Goal: Task Accomplishment & Management: Complete application form

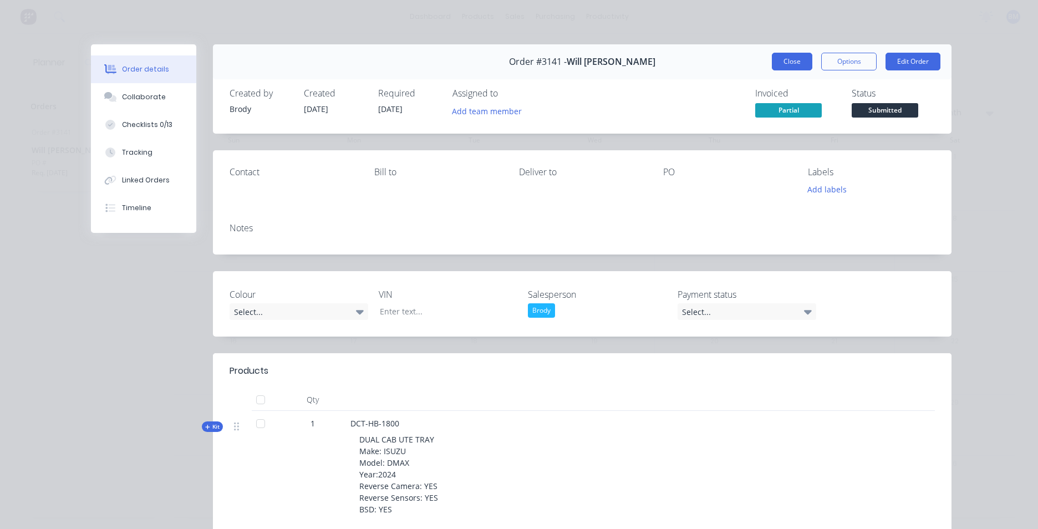
click at [803, 54] on button "Close" at bounding box center [792, 62] width 40 height 18
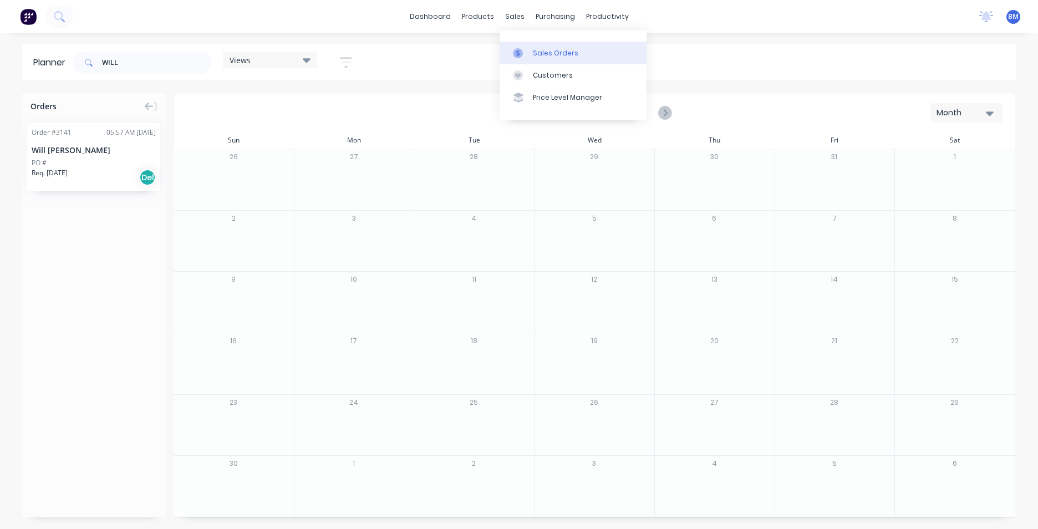
click at [532, 58] on link "Sales Orders" at bounding box center [573, 53] width 147 height 22
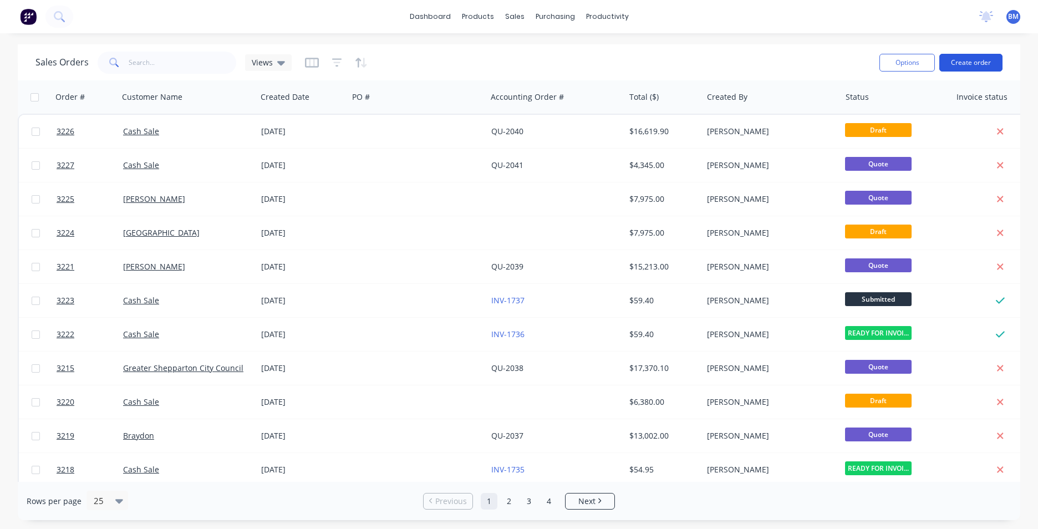
click at [961, 63] on button "Create order" at bounding box center [971, 63] width 63 height 18
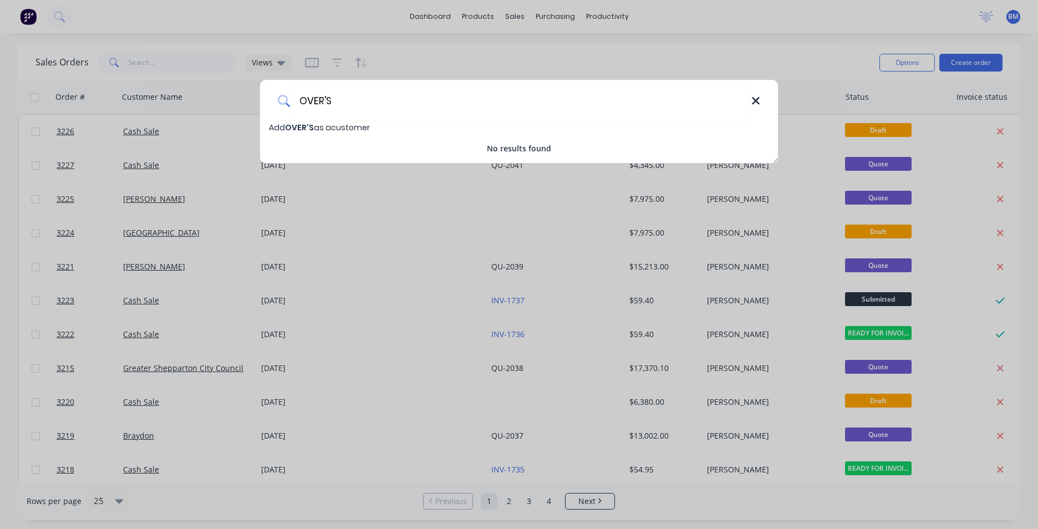
type input "OVER'S"
drag, startPoint x: 757, startPoint y: 103, endPoint x: 673, endPoint y: 9, distance: 125.7
click at [757, 102] on icon at bounding box center [755, 100] width 7 height 7
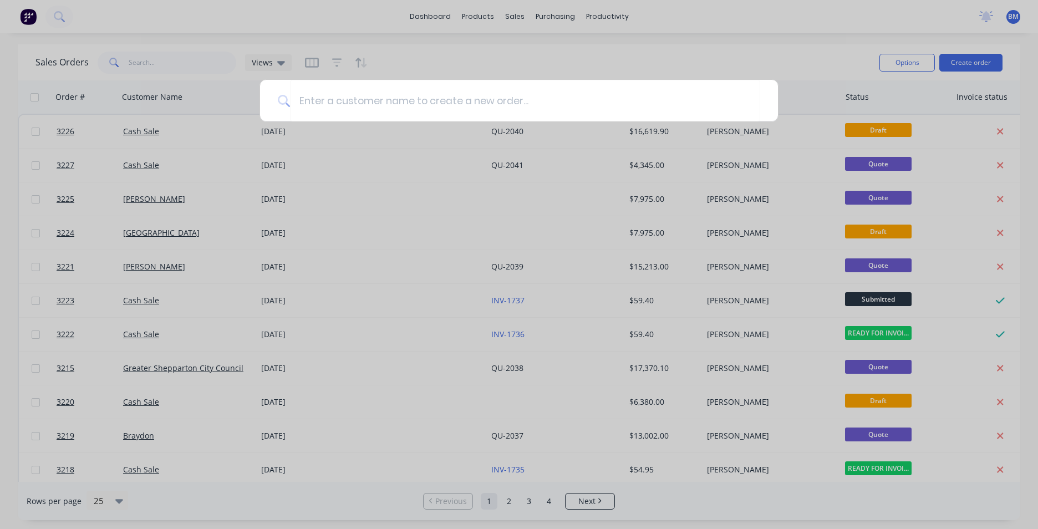
click at [514, 18] on div at bounding box center [519, 264] width 1038 height 529
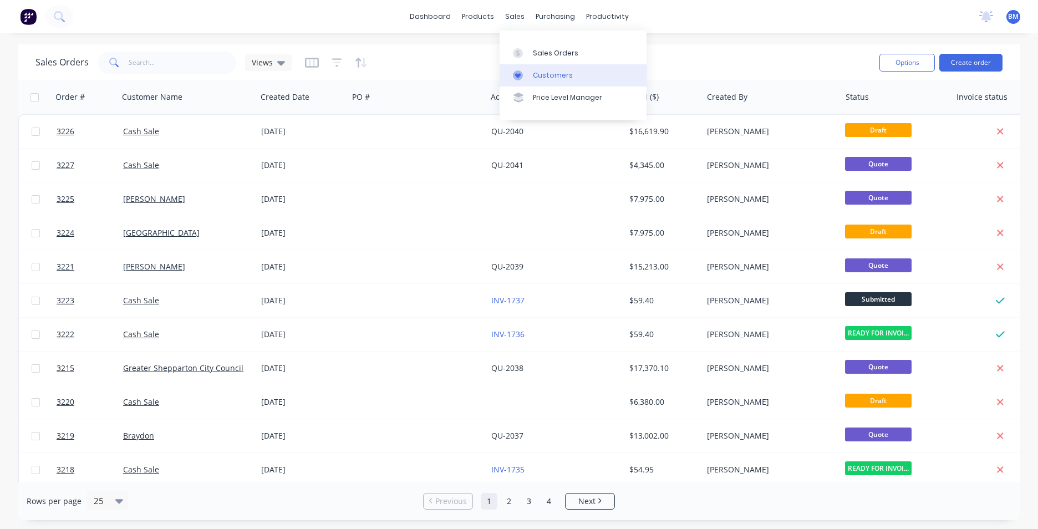
click at [573, 74] on link "Customers" at bounding box center [573, 75] width 147 height 22
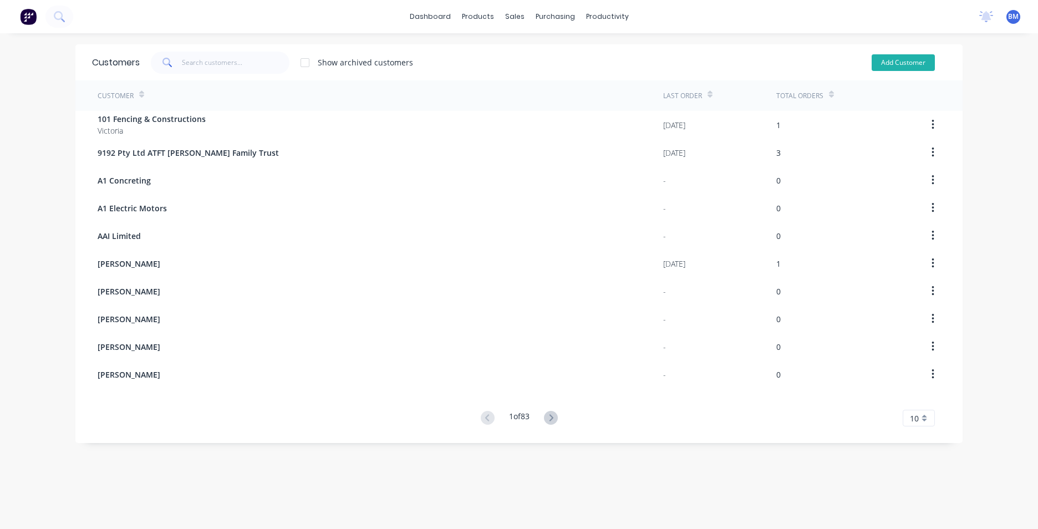
click at [894, 64] on button "Add Customer" at bounding box center [903, 62] width 63 height 17
select select "AU"
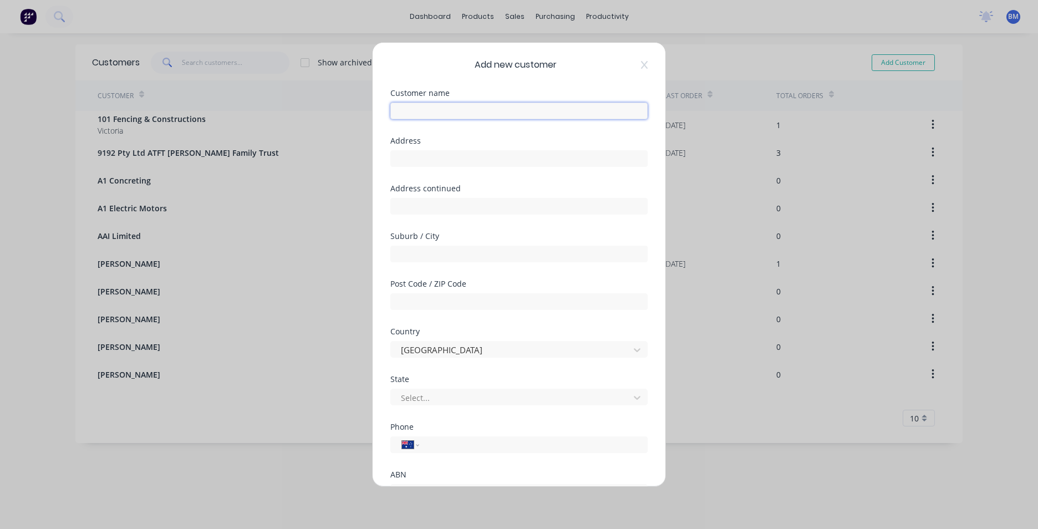
click at [555, 118] on input "text" at bounding box center [519, 111] width 257 height 17
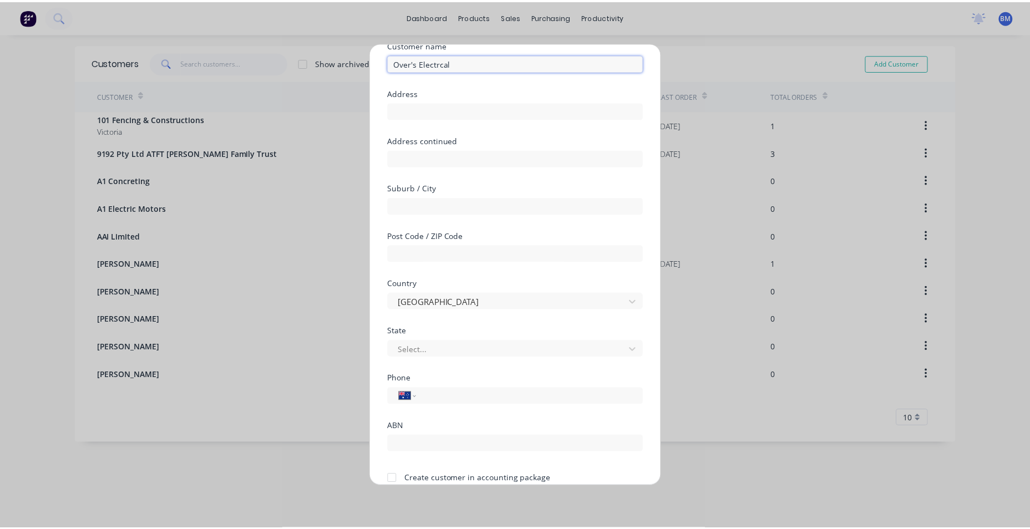
scroll to position [98, 0]
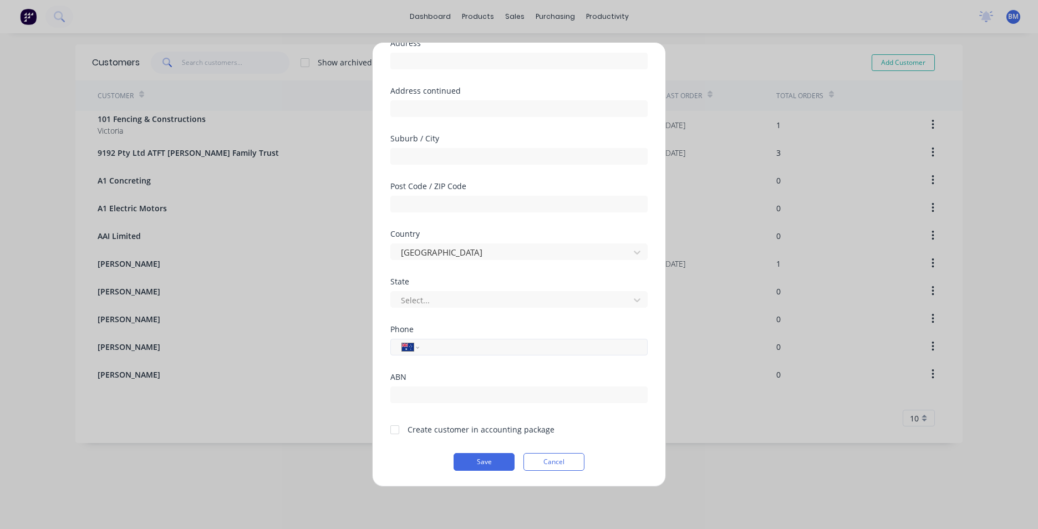
type input "Over's Electrcal"
click at [473, 344] on input "tel" at bounding box center [531, 347] width 209 height 13
type input "0432 822 704"
click at [500, 466] on button "Save" at bounding box center [484, 462] width 61 height 18
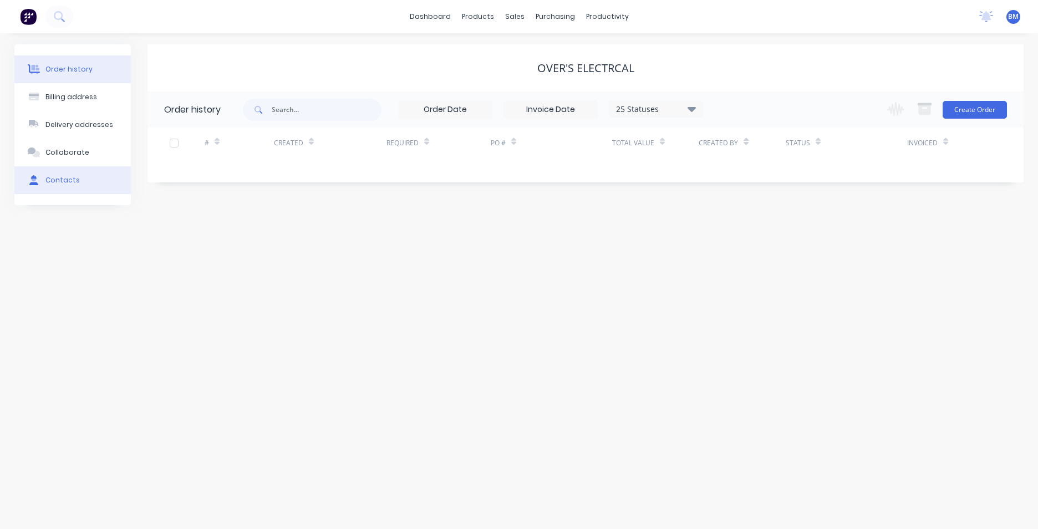
click at [82, 178] on button "Contacts" at bounding box center [72, 180] width 116 height 28
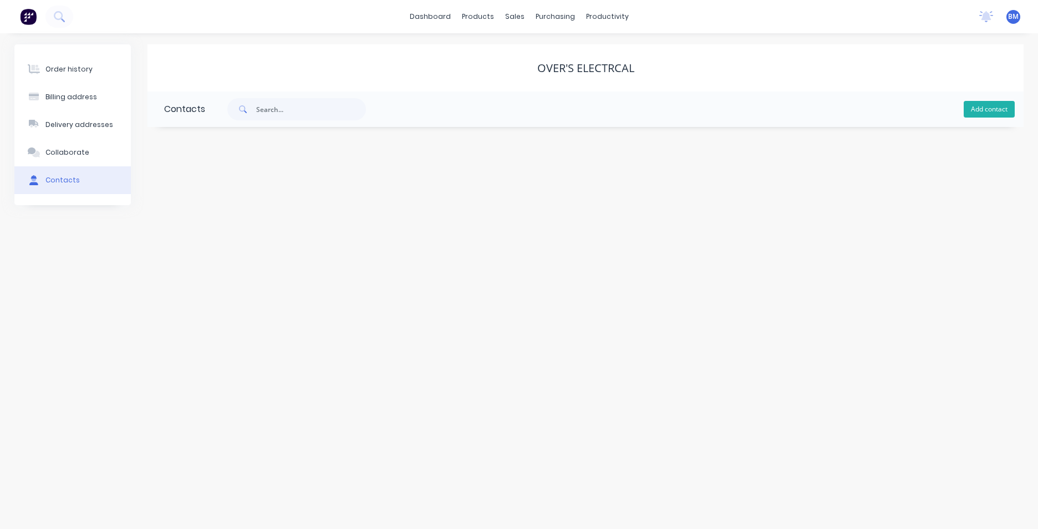
click at [980, 114] on button "Add contact" at bounding box center [989, 109] width 51 height 17
select select "AU"
click at [181, 189] on input "text" at bounding box center [254, 191] width 181 height 17
type input "Alex"
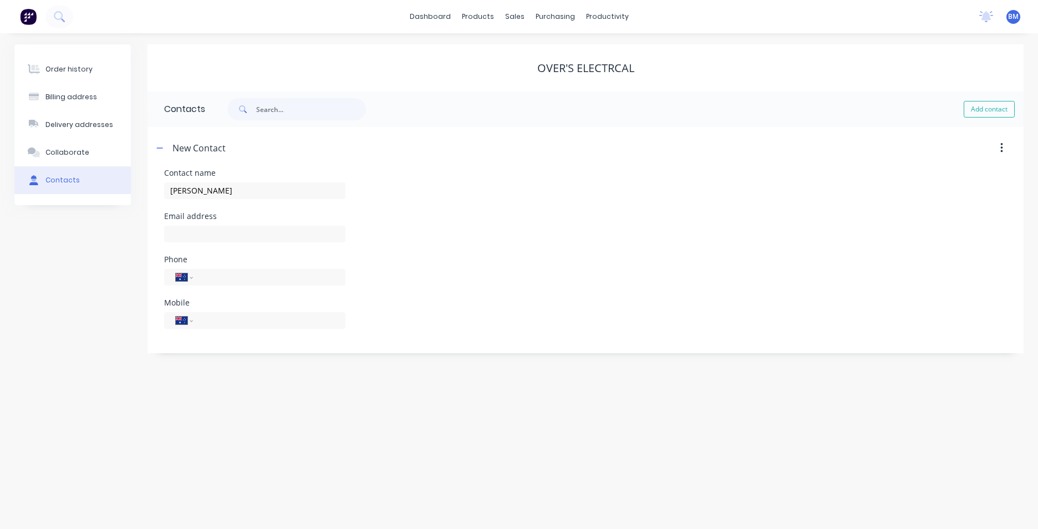
select select "AU"
click at [202, 235] on input "text" at bounding box center [254, 234] width 181 height 17
paste input "admin@overselectrical.com.au"
type input "admin@overselectrical.com.au"
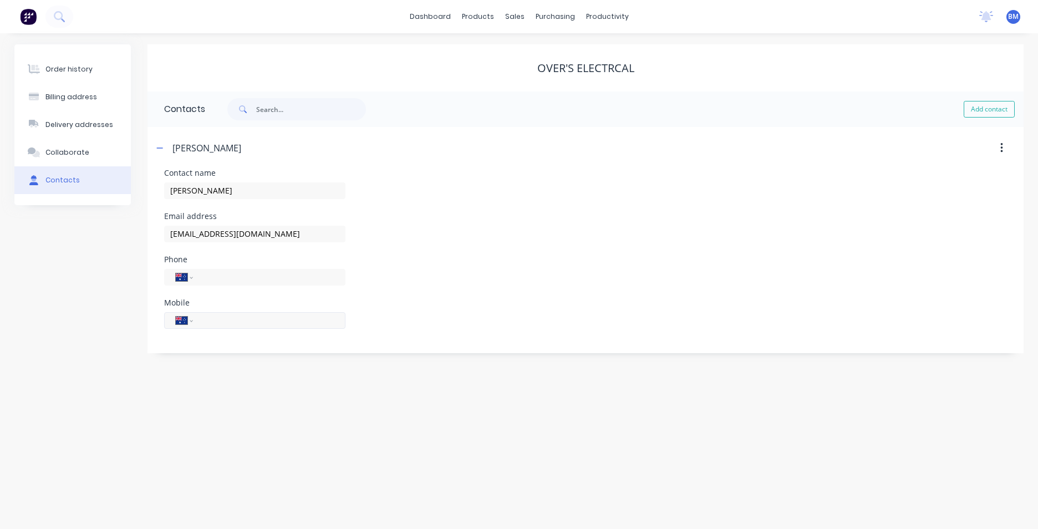
click at [201, 320] on input "tel" at bounding box center [267, 320] width 133 height 13
type input "0432 822 704"
click at [546, 263] on div "Phone International Afghanistan Åland Islands Albania Algeria American Samoa An…" at bounding box center [585, 277] width 843 height 43
click at [70, 151] on div "Collaborate" at bounding box center [67, 153] width 44 height 10
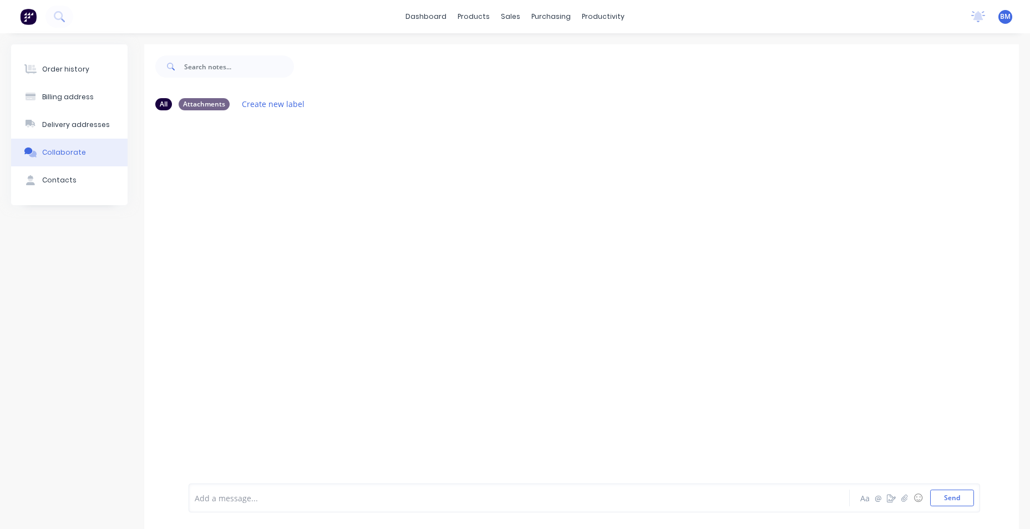
drag, startPoint x: 80, startPoint y: 67, endPoint x: 376, endPoint y: 10, distance: 301.0
click at [80, 66] on div "Order history" at bounding box center [65, 69] width 47 height 10
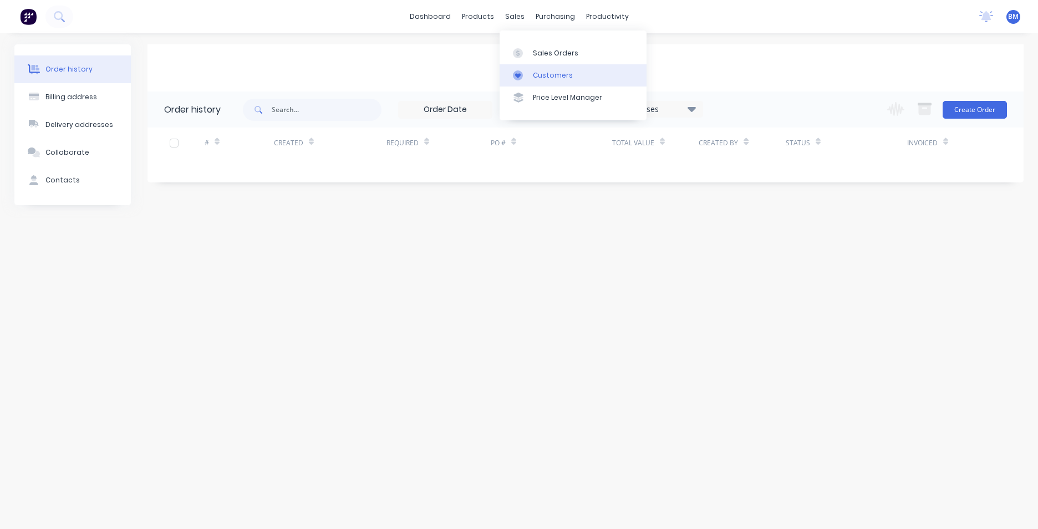
click at [530, 82] on link "Customers" at bounding box center [573, 75] width 147 height 22
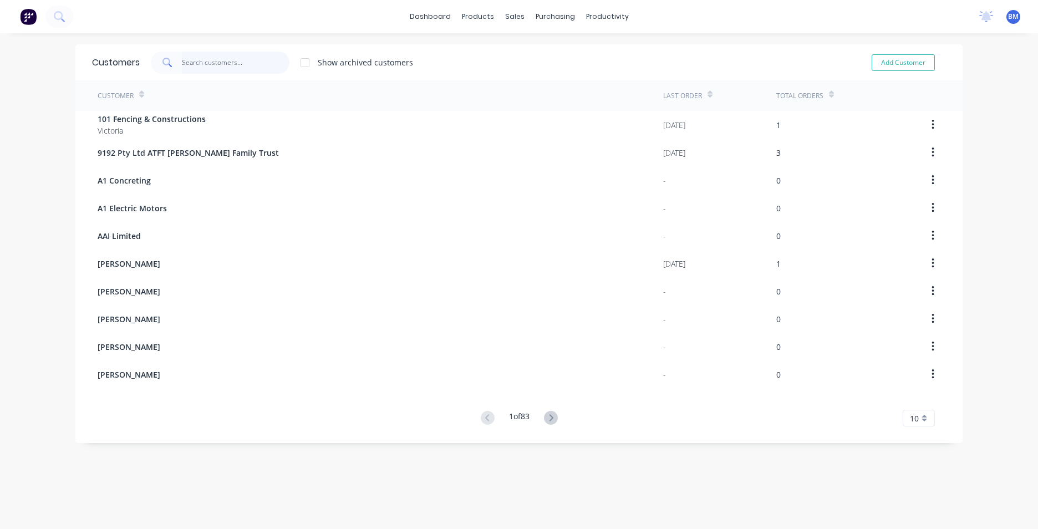
click at [241, 70] on input "text" at bounding box center [236, 63] width 108 height 22
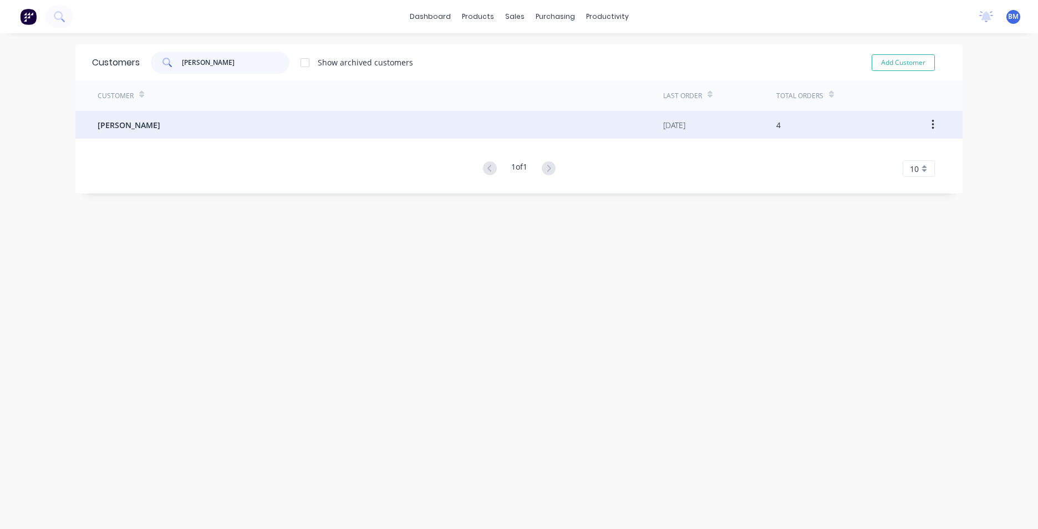
type input "brody mo"
click at [216, 125] on div "[PERSON_NAME]" at bounding box center [381, 125] width 566 height 28
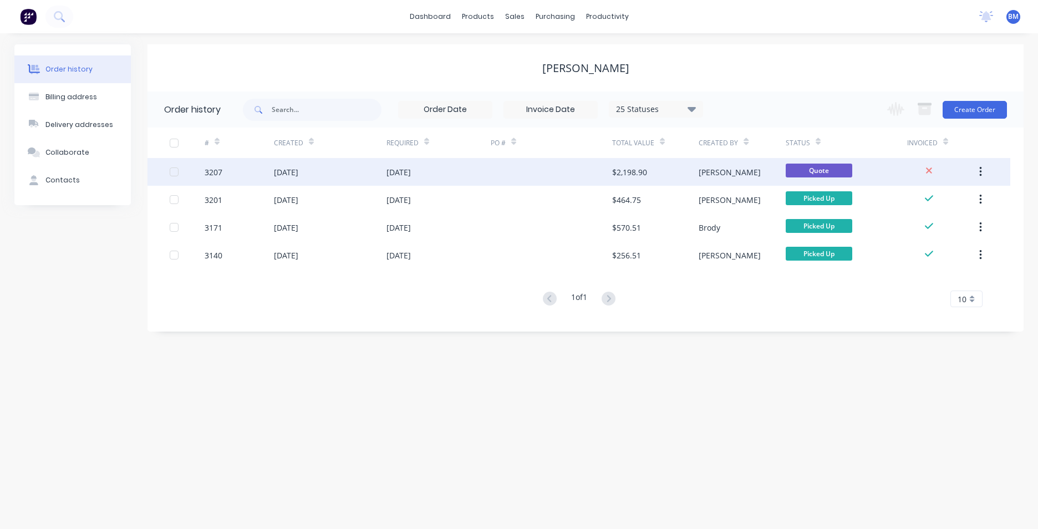
click at [291, 173] on div "13 Aug 2025" at bounding box center [286, 172] width 24 height 12
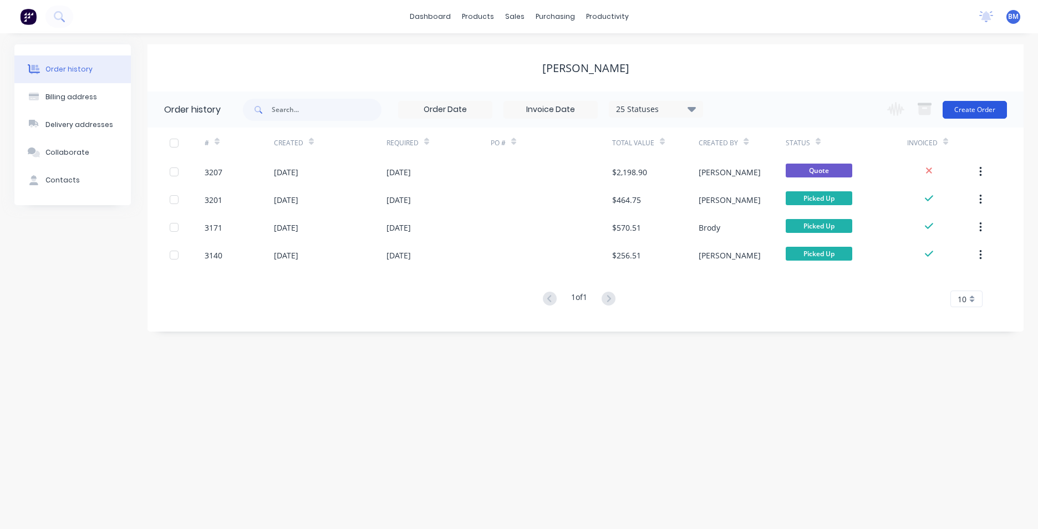
click at [997, 117] on button "Create Order" at bounding box center [975, 110] width 64 height 18
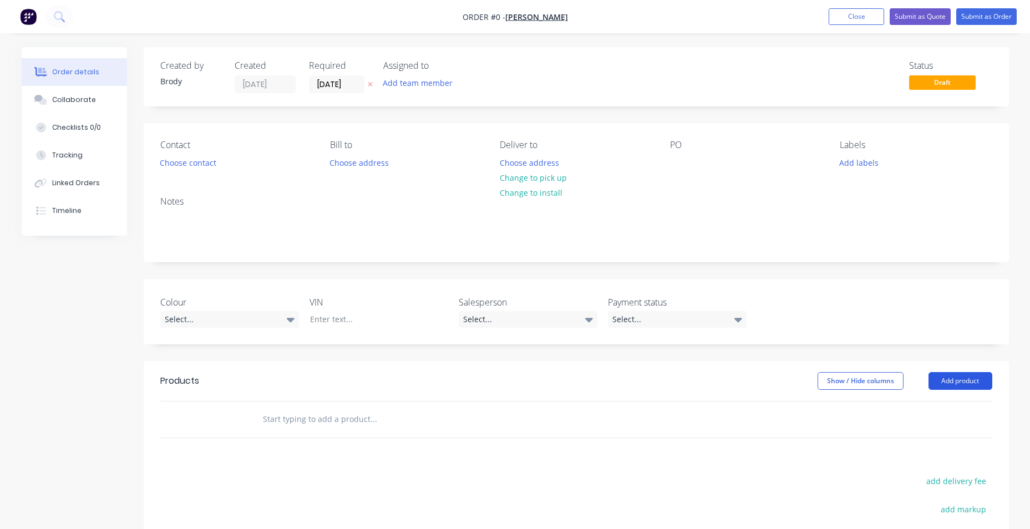
click at [971, 380] on button "Add product" at bounding box center [961, 381] width 64 height 18
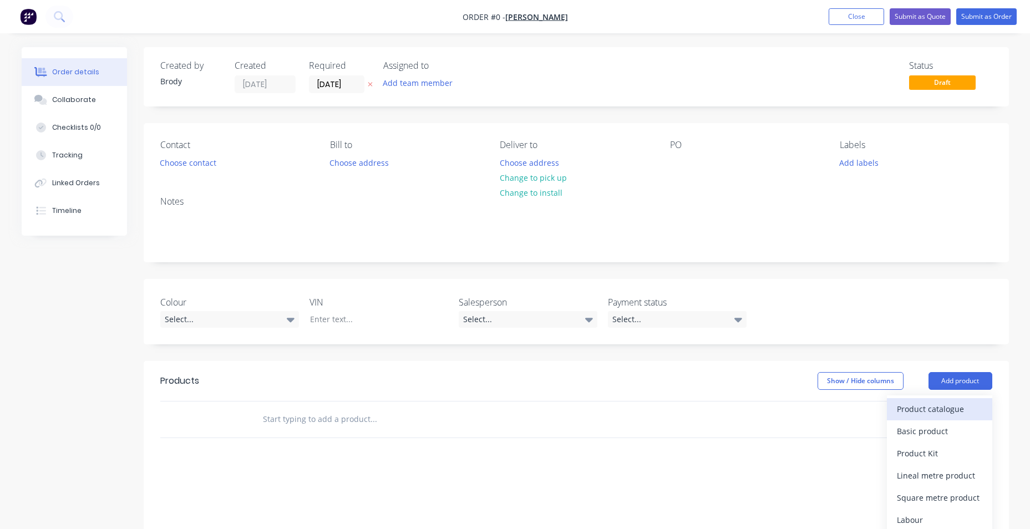
click at [951, 409] on div "Product catalogue" at bounding box center [939, 409] width 85 height 16
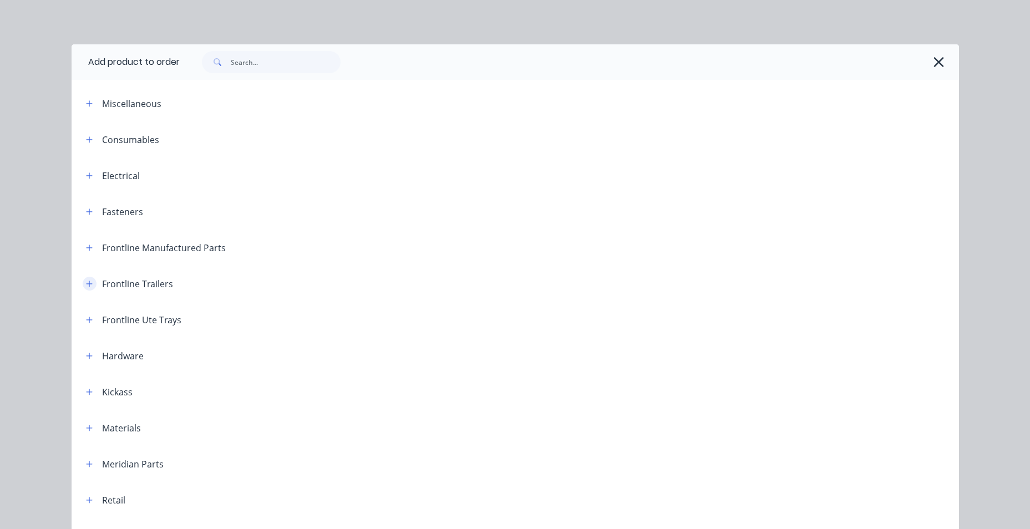
click at [86, 285] on icon "button" at bounding box center [89, 284] width 6 height 6
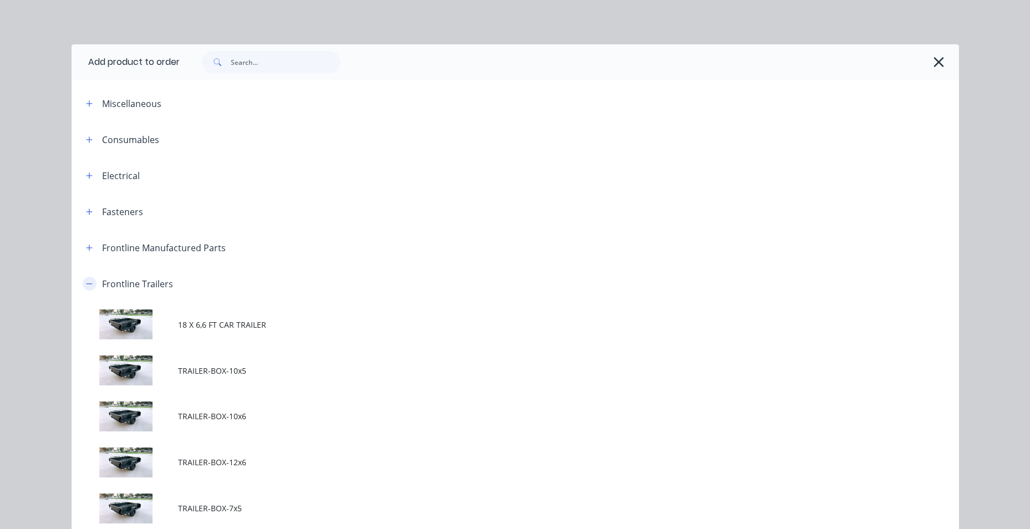
click at [86, 285] on icon "button" at bounding box center [89, 284] width 7 height 8
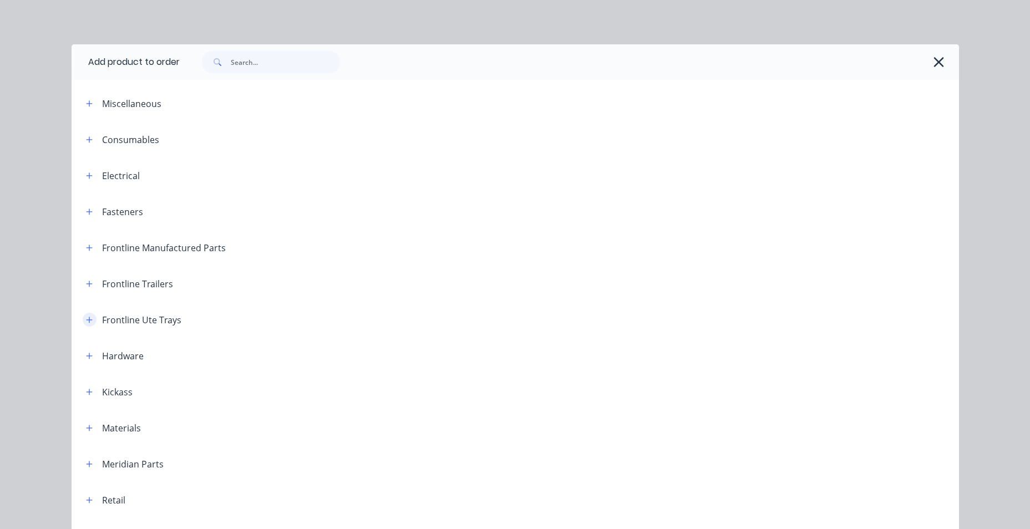
click at [88, 320] on icon "button" at bounding box center [89, 320] width 6 height 6
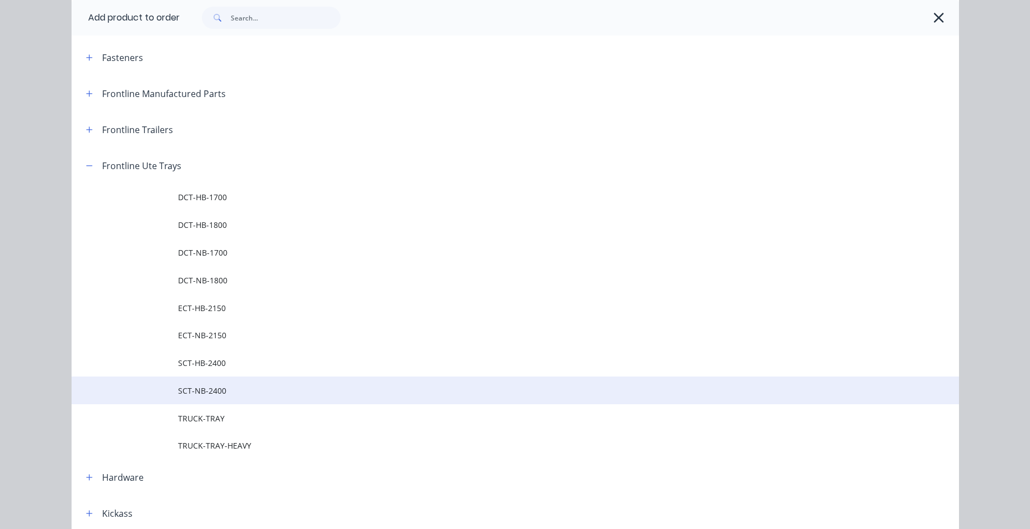
scroll to position [166, 0]
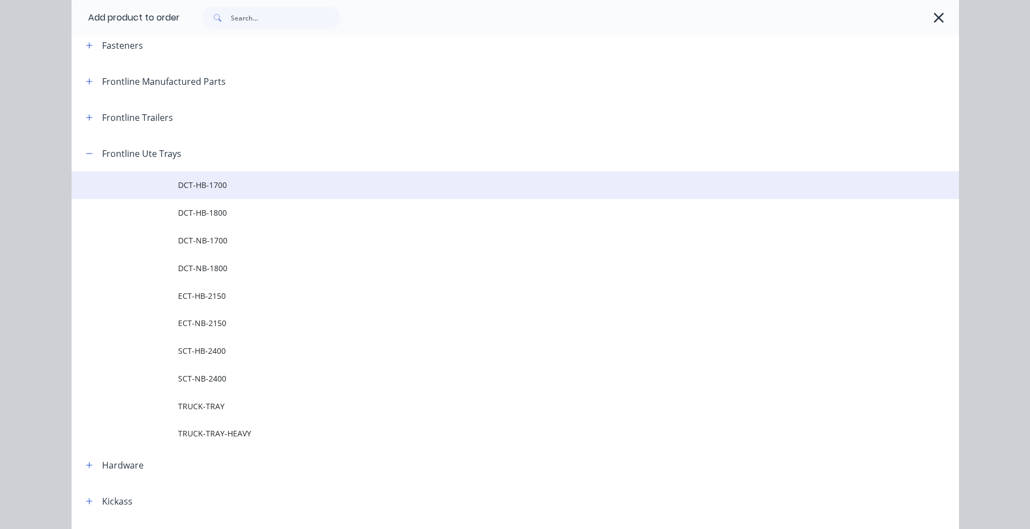
click at [206, 194] on td "DCT-HB-1700" at bounding box center [568, 185] width 781 height 28
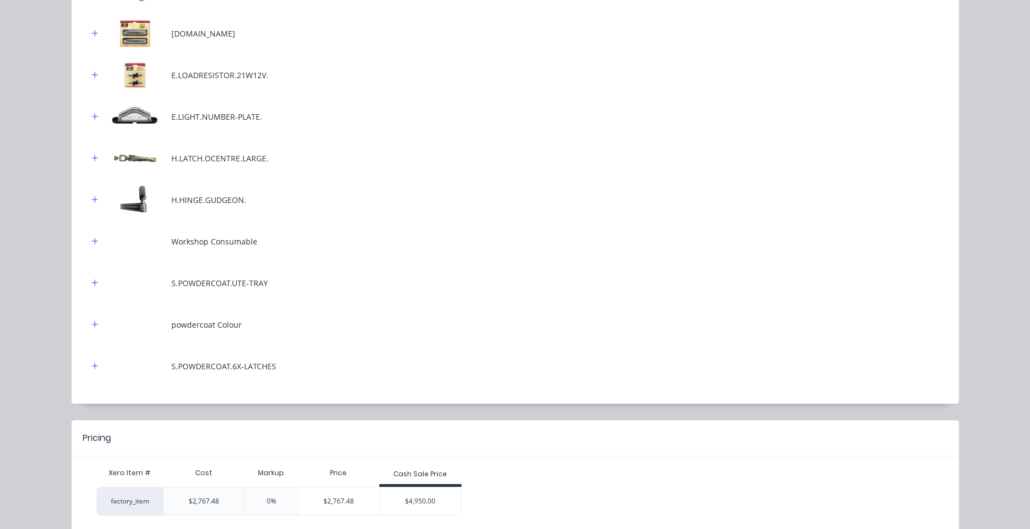
scroll to position [549, 0]
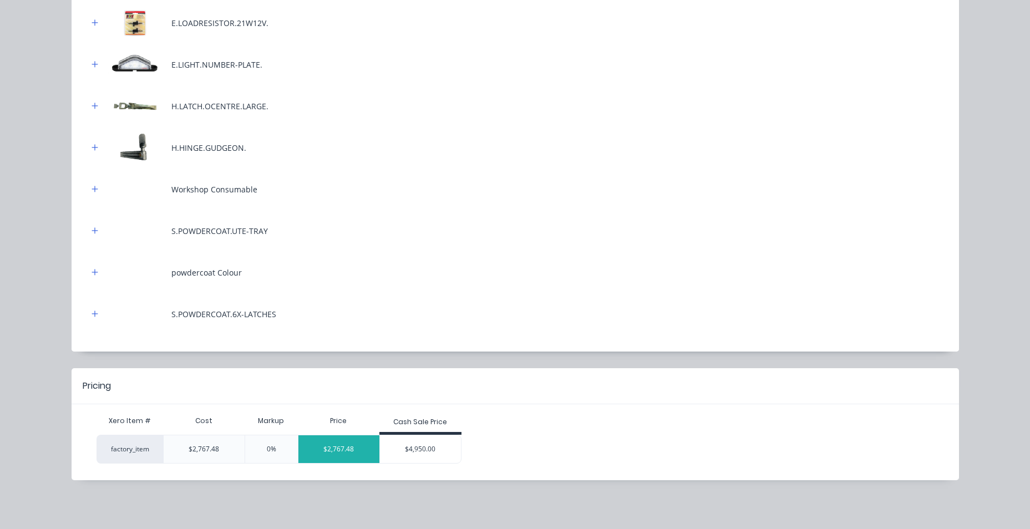
click at [335, 451] on div "$2,767.48" at bounding box center [339, 449] width 82 height 28
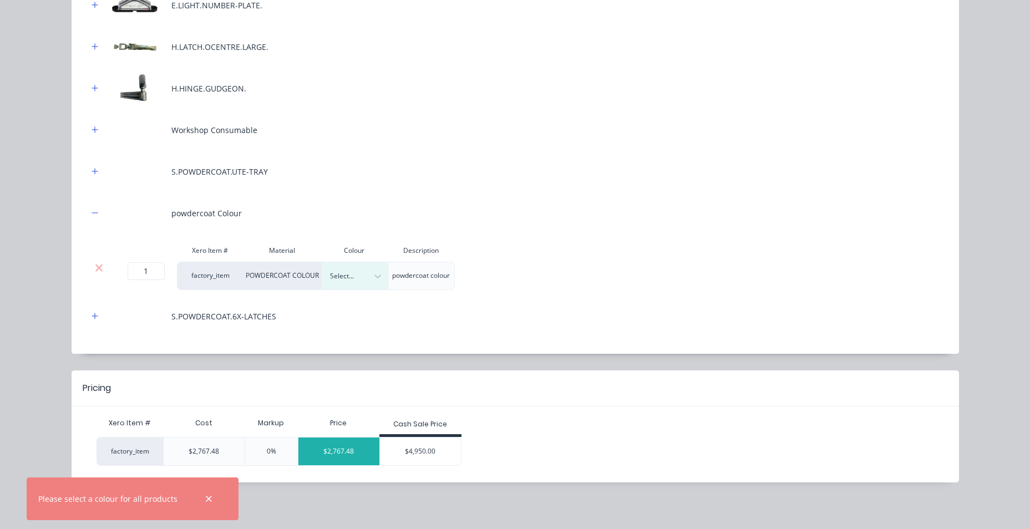
scroll to position [610, 0]
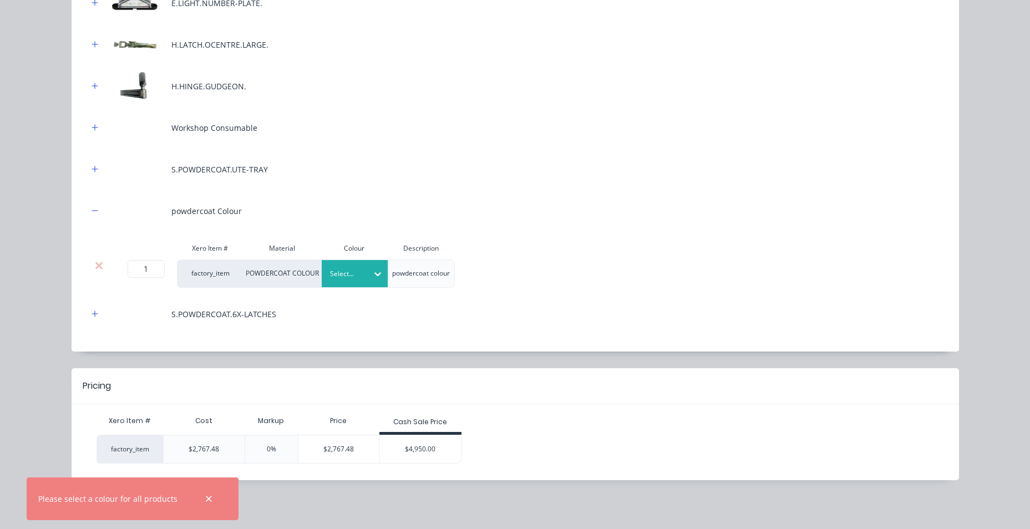
click at [360, 275] on div "Select..." at bounding box center [344, 274] width 45 height 14
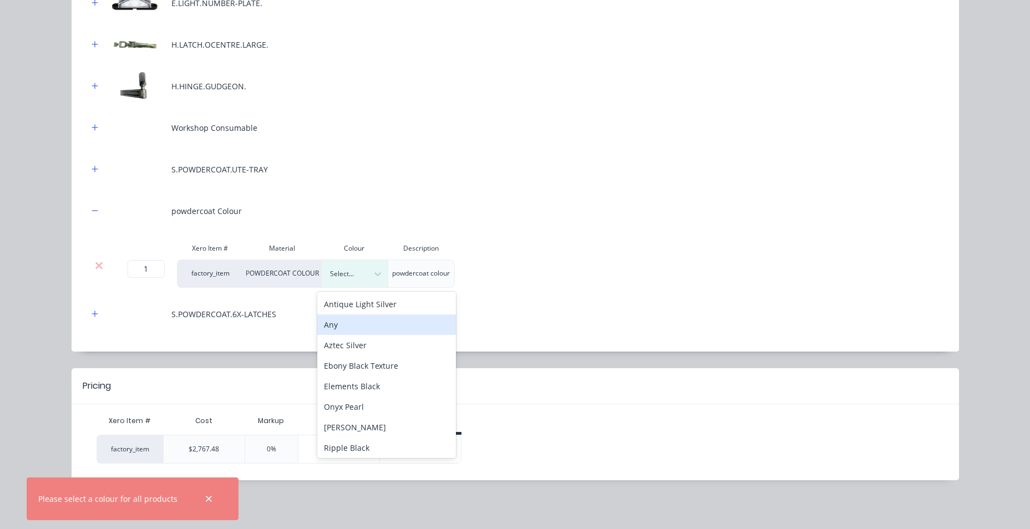
click at [92, 277] on div at bounding box center [99, 274] width 22 height 28
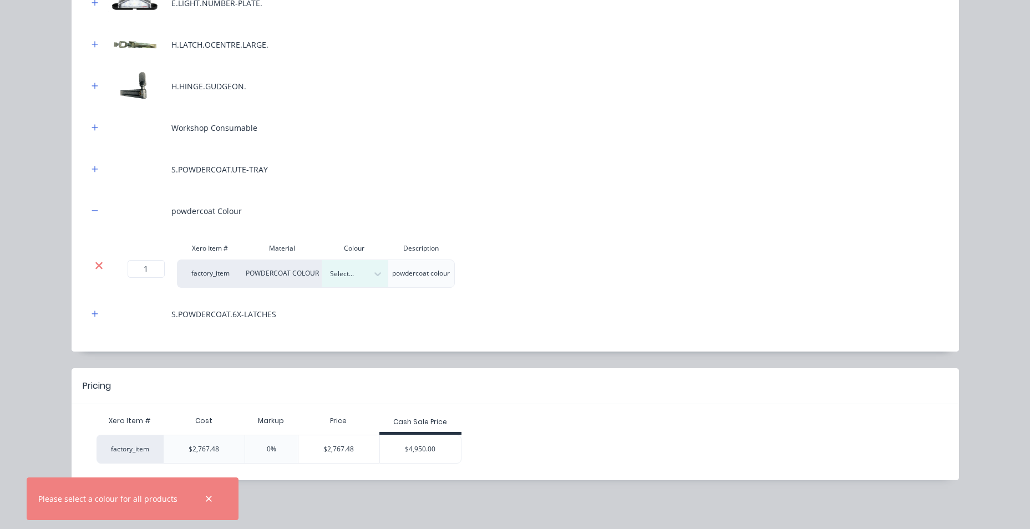
click at [95, 270] on icon at bounding box center [99, 265] width 8 height 11
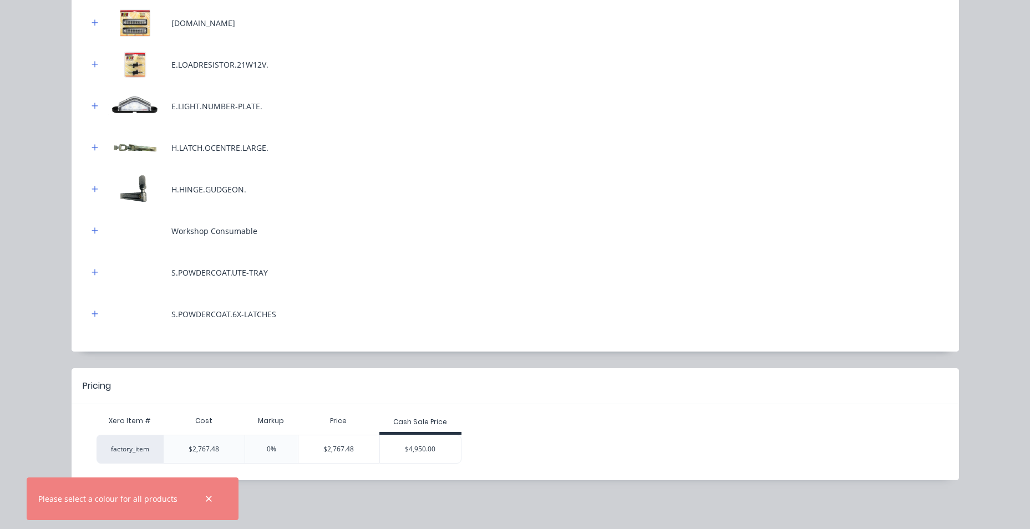
scroll to position [507, 0]
click at [356, 446] on div "$2,767.48" at bounding box center [339, 449] width 82 height 28
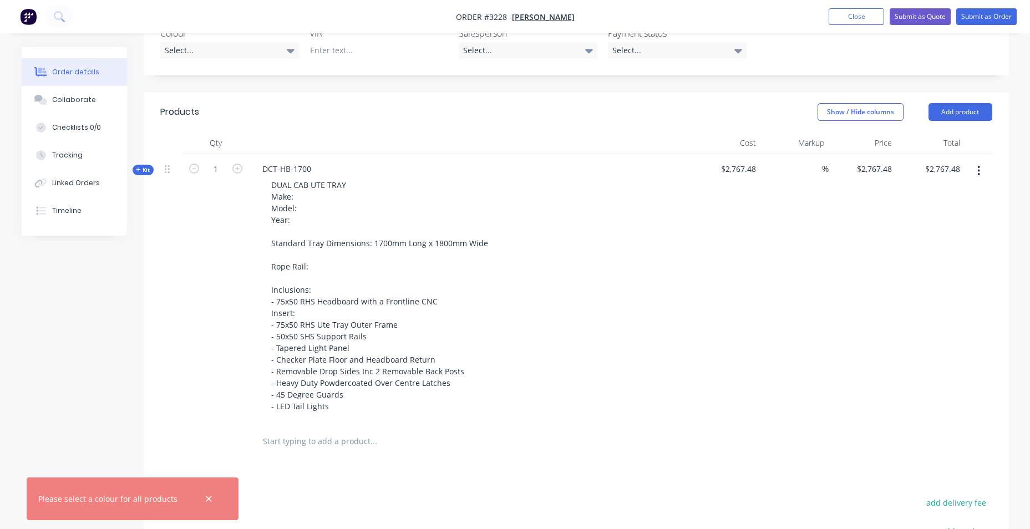
scroll to position [111, 0]
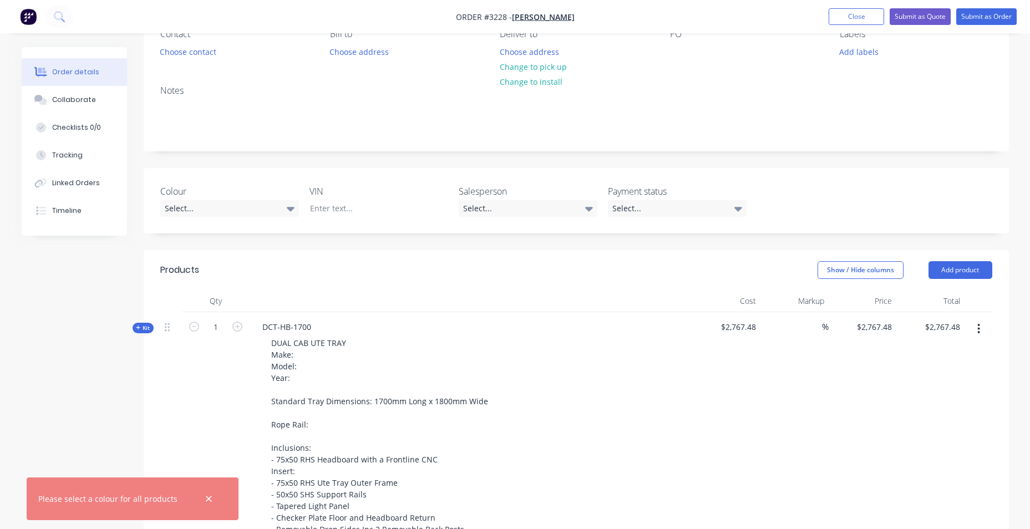
click at [144, 333] on div "Qty Cost Markup Price Total Kit 1 DCT-HB-1700 DUAL CAB UTE TRAY Make: Model: Ye…" at bounding box center [576, 454] width 865 height 328
click at [145, 332] on div "Kit" at bounding box center [143, 328] width 21 height 11
click at [141, 330] on span "Kit" at bounding box center [143, 328] width 14 height 8
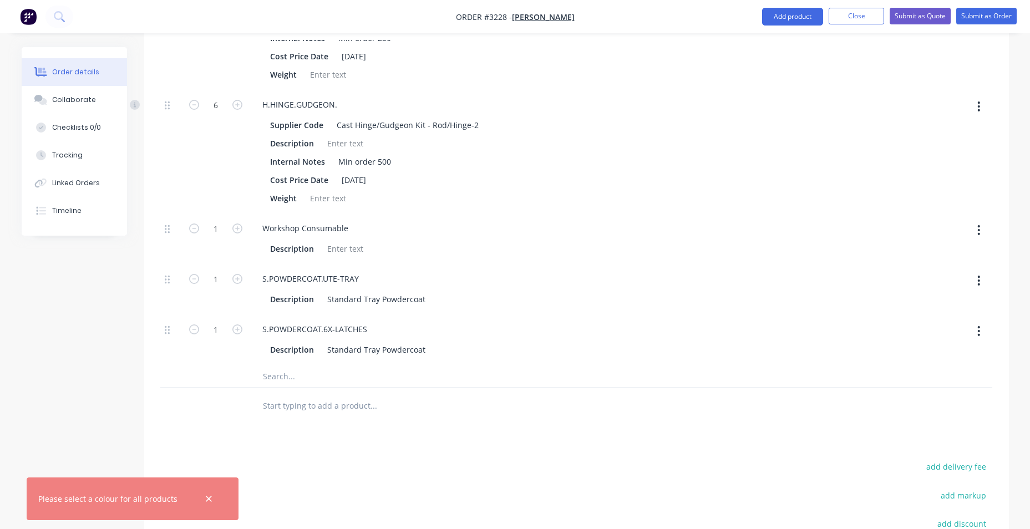
scroll to position [2163, 0]
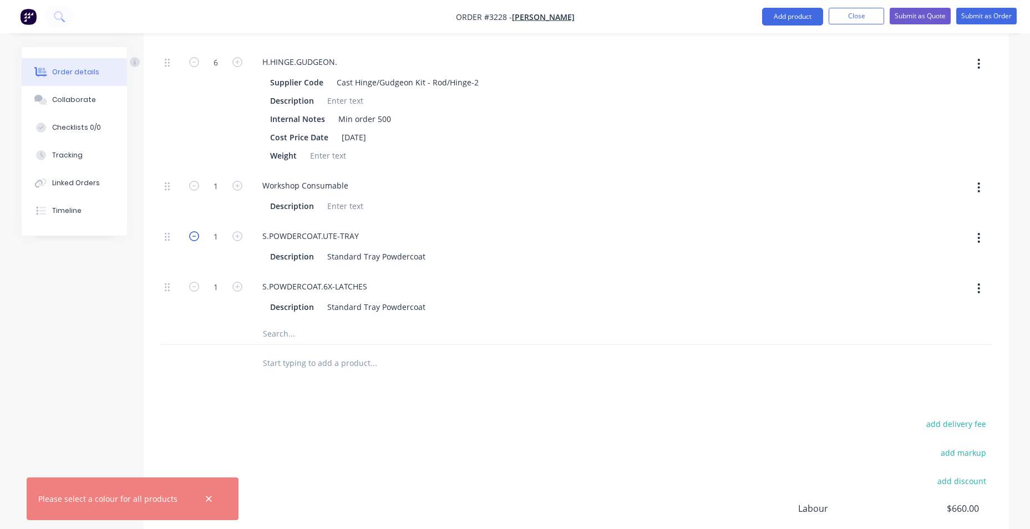
click at [191, 240] on icon "button" at bounding box center [194, 236] width 10 height 10
type input "$1,767.48"
type input "0"
click at [190, 287] on icon "button" at bounding box center [194, 287] width 10 height 10
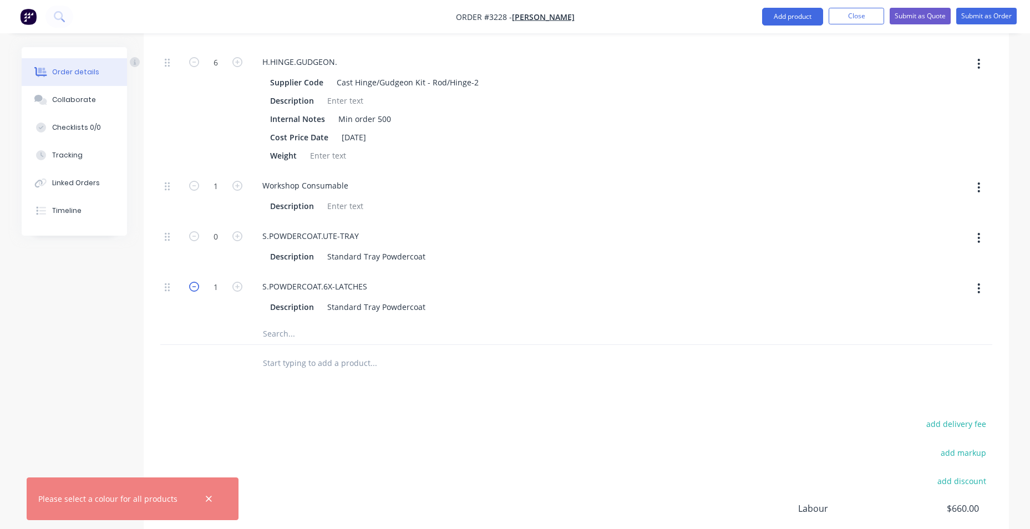
type input "$1,707.48"
type input "0"
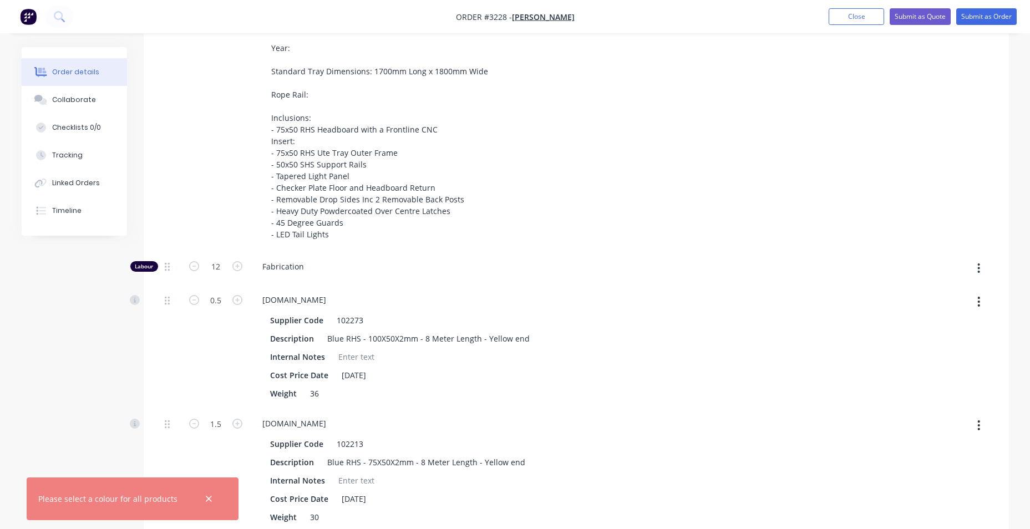
scroll to position [333, 0]
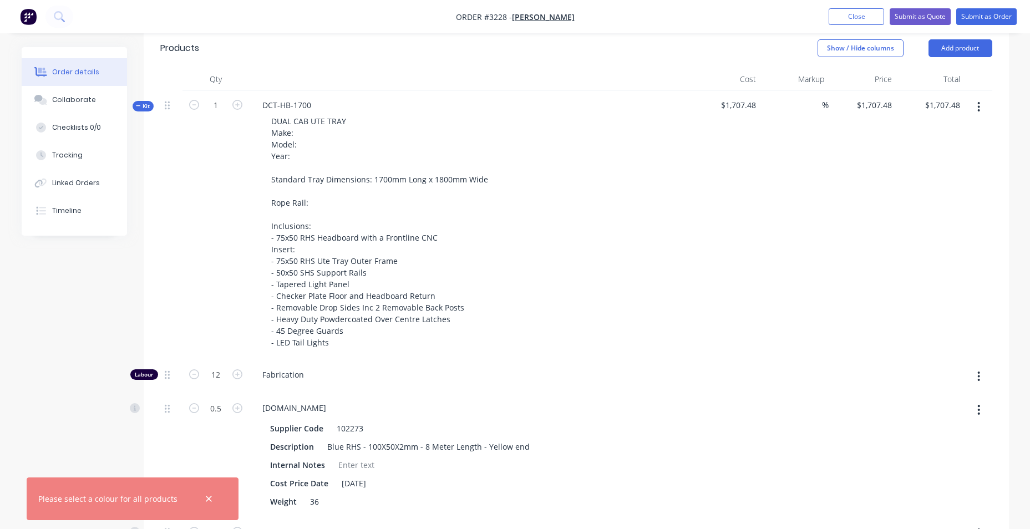
click at [137, 107] on icon at bounding box center [138, 106] width 5 height 6
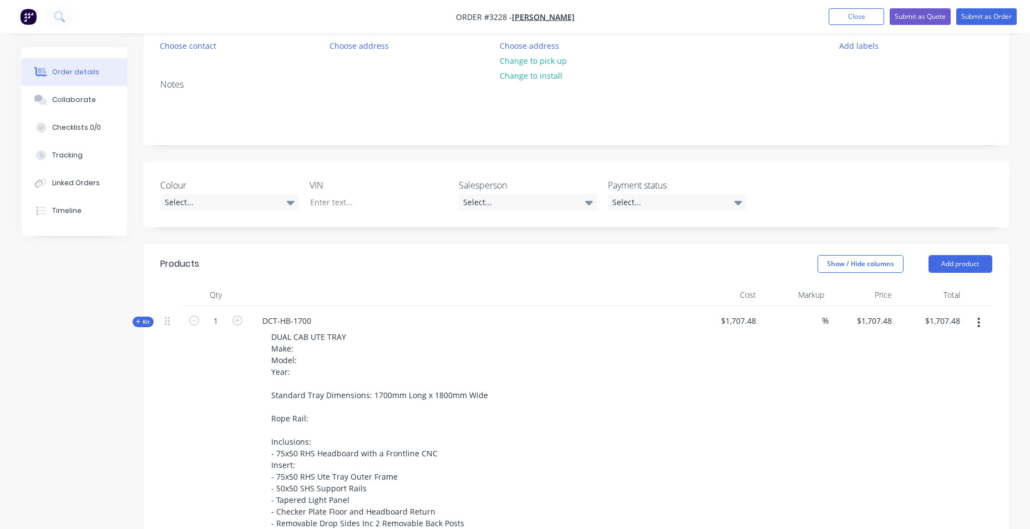
scroll to position [333, 0]
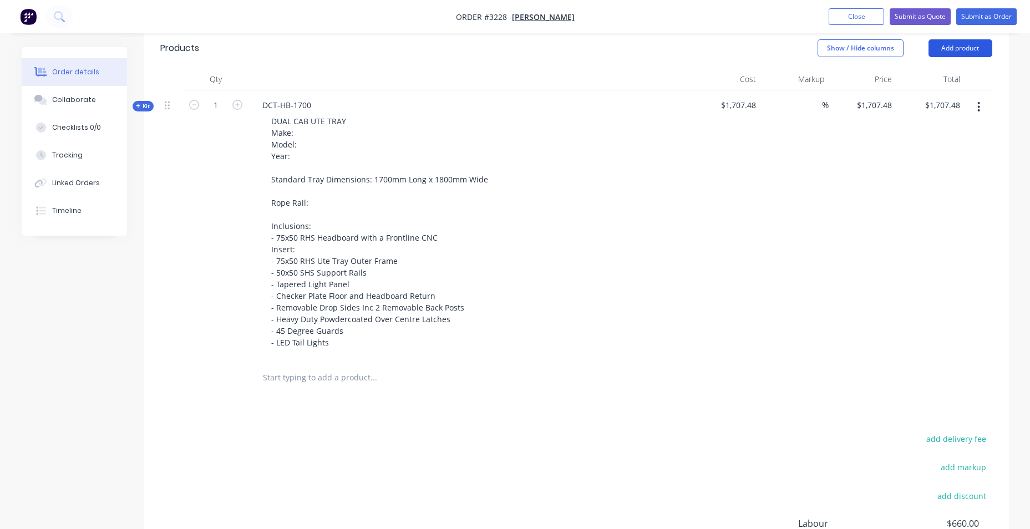
click at [969, 53] on button "Add product" at bounding box center [961, 48] width 64 height 18
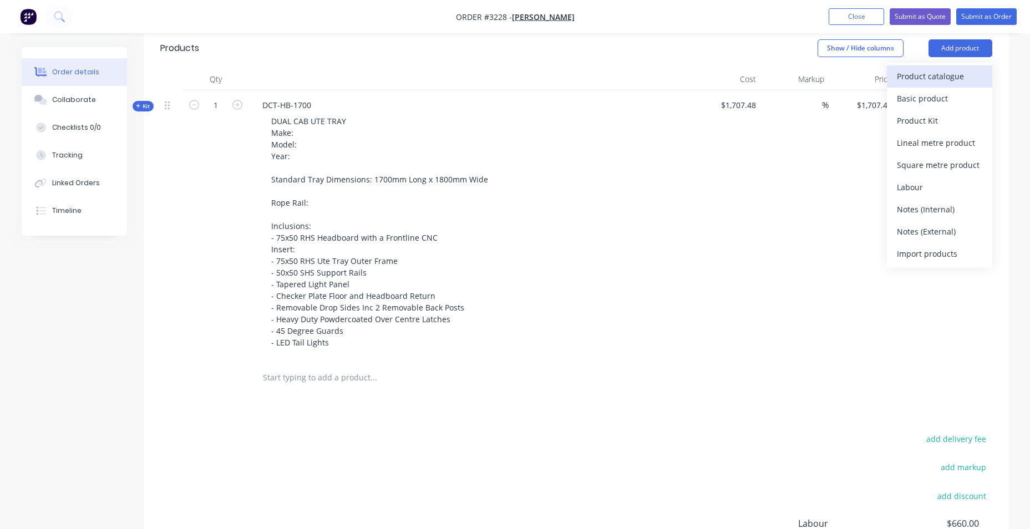
click at [949, 73] on div "Product catalogue" at bounding box center [939, 76] width 85 height 16
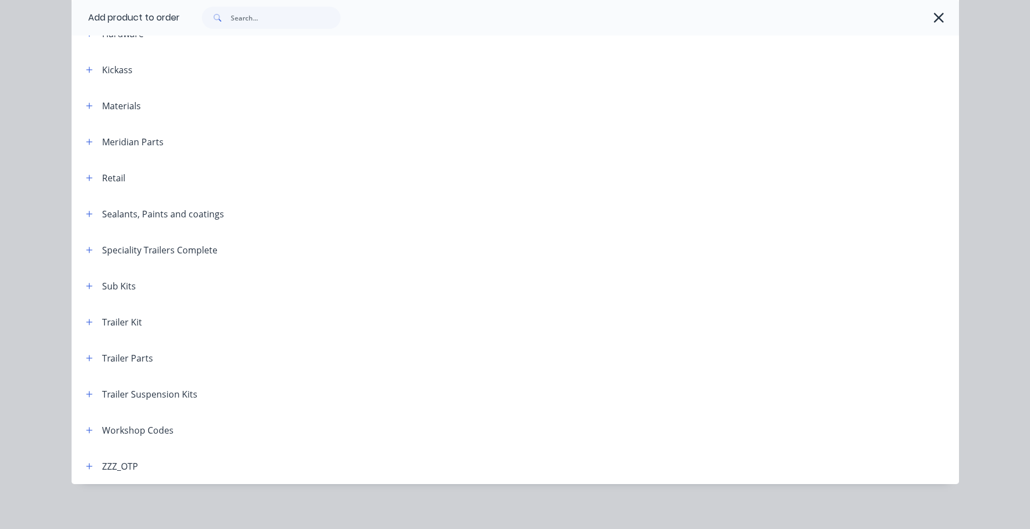
scroll to position [326, 0]
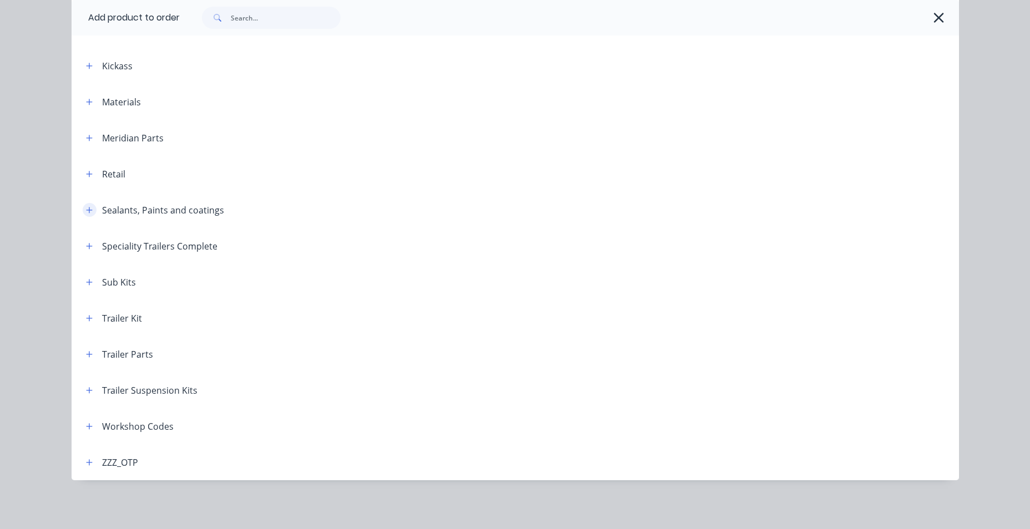
click at [83, 211] on button "button" at bounding box center [90, 210] width 14 height 14
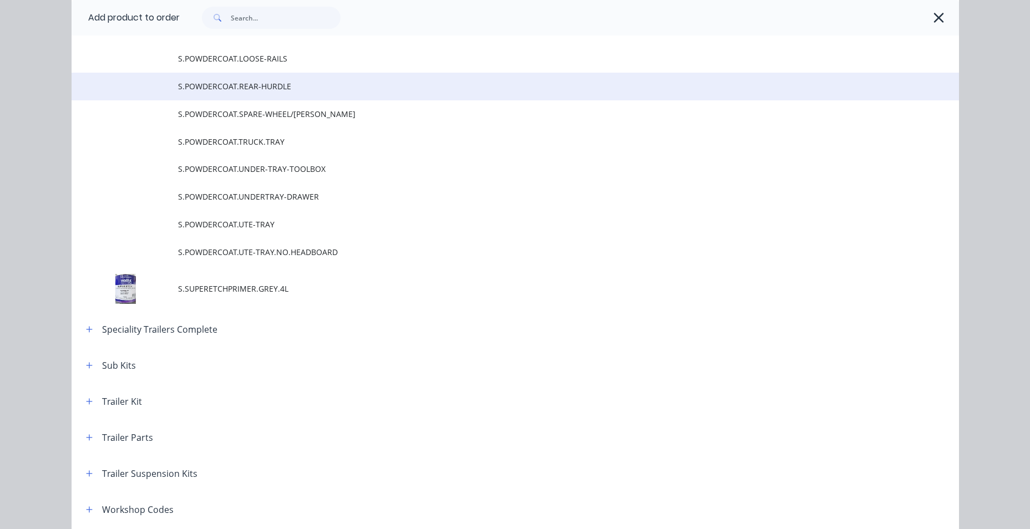
scroll to position [1035, 0]
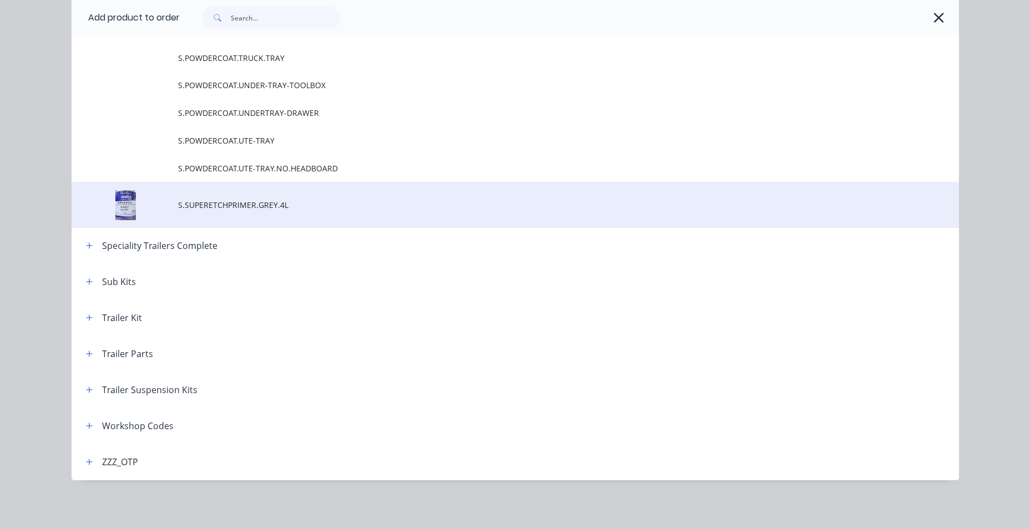
click at [268, 209] on span "S.SUPERETCHPRIMER.GREY.4L" at bounding box center [490, 205] width 625 height 12
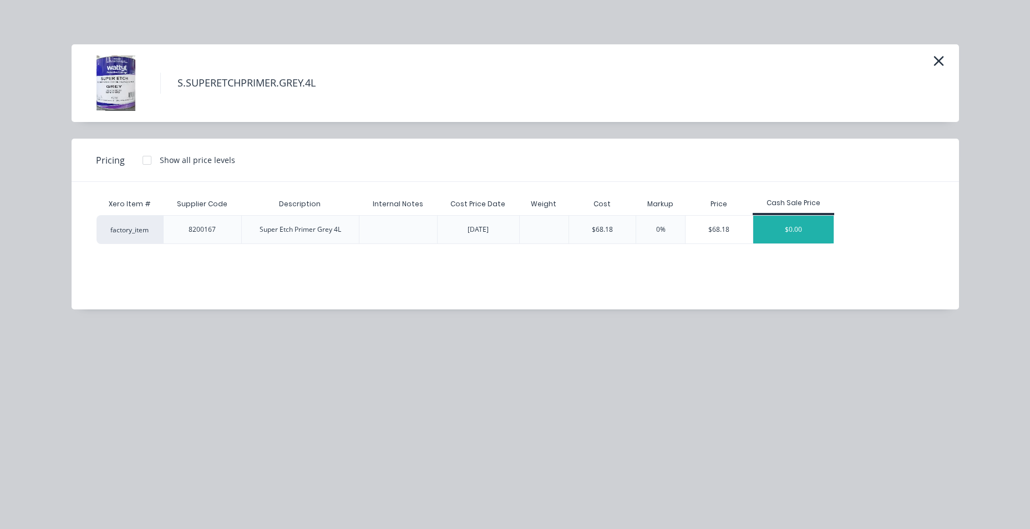
click at [795, 228] on div "$0.00" at bounding box center [793, 230] width 81 height 28
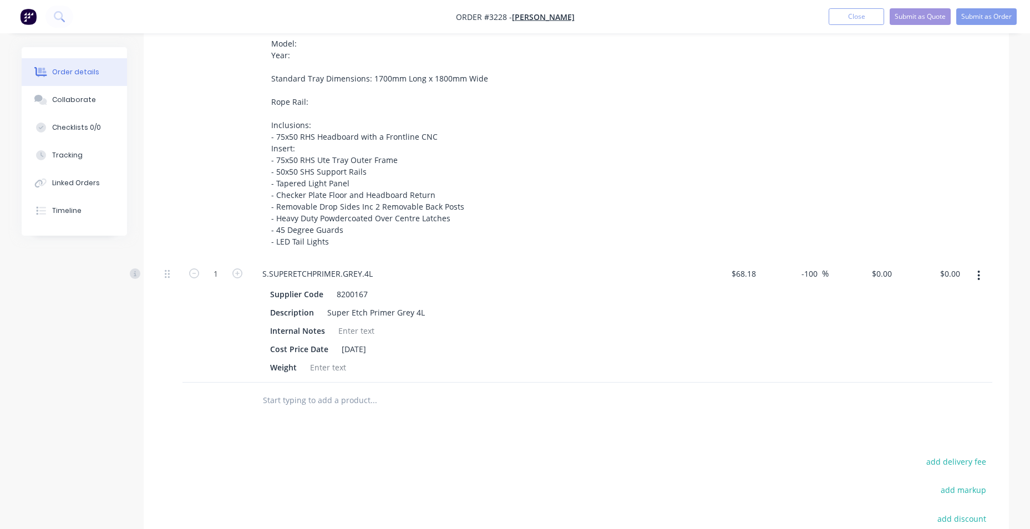
scroll to position [606, 0]
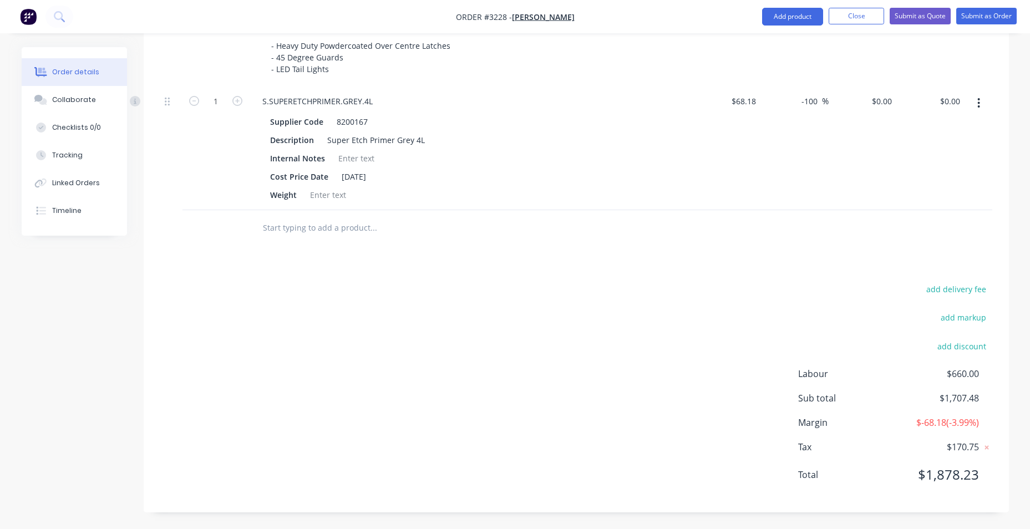
click at [965, 101] on div at bounding box center [979, 149] width 28 height 124
click at [947, 100] on input "0.00" at bounding box center [952, 101] width 26 height 16
type input "10"
click at [682, 278] on div "Products Show / Hide columns Add product Qty Cost Markup Price Total Kit 1 DCT-…" at bounding box center [576, 134] width 865 height 758
type input "-85.33"
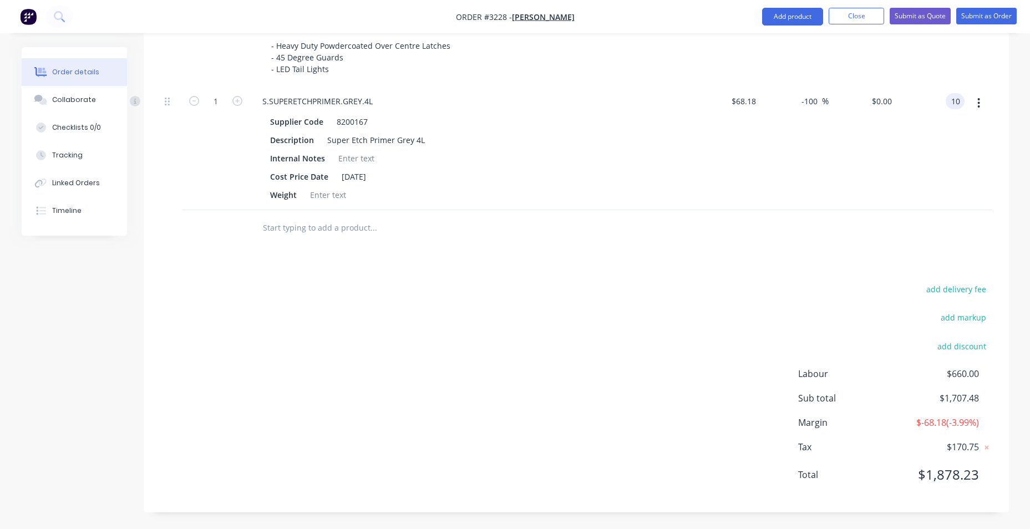
type input "$10.00"
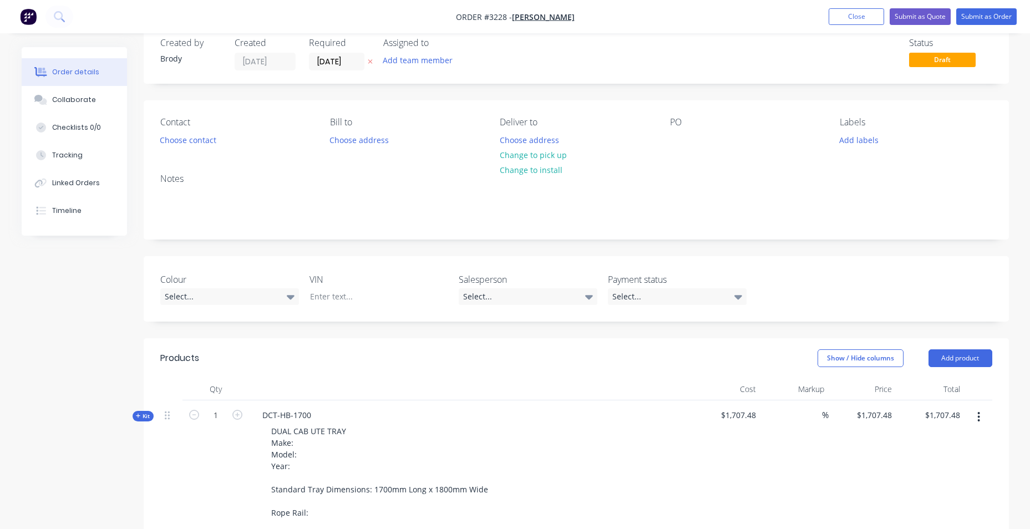
scroll to position [0, 0]
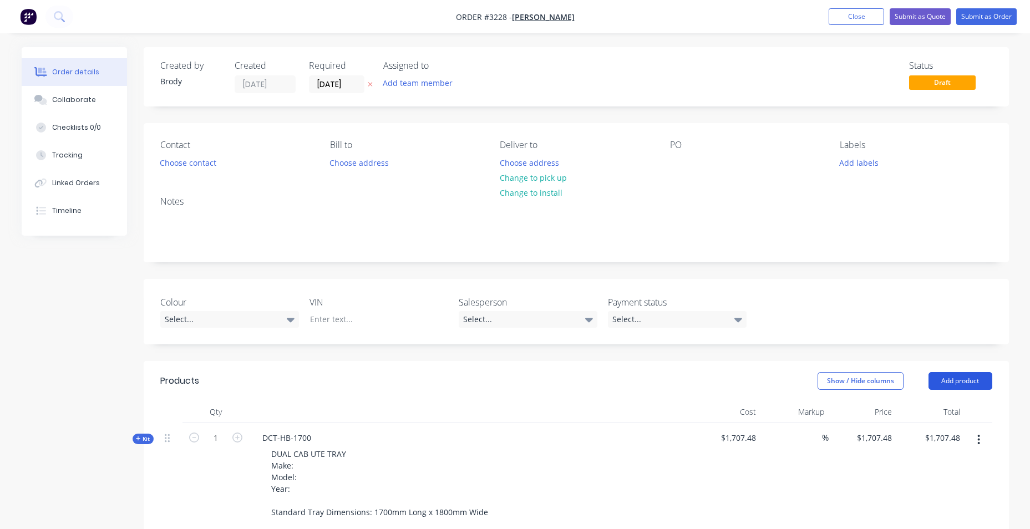
click at [974, 382] on button "Add product" at bounding box center [961, 381] width 64 height 18
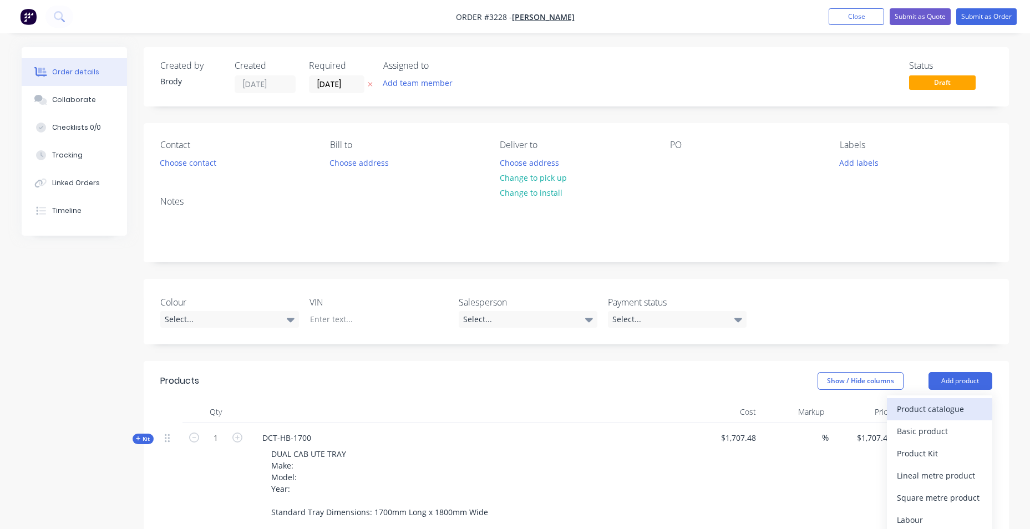
click at [952, 410] on div "Product catalogue" at bounding box center [939, 409] width 85 height 16
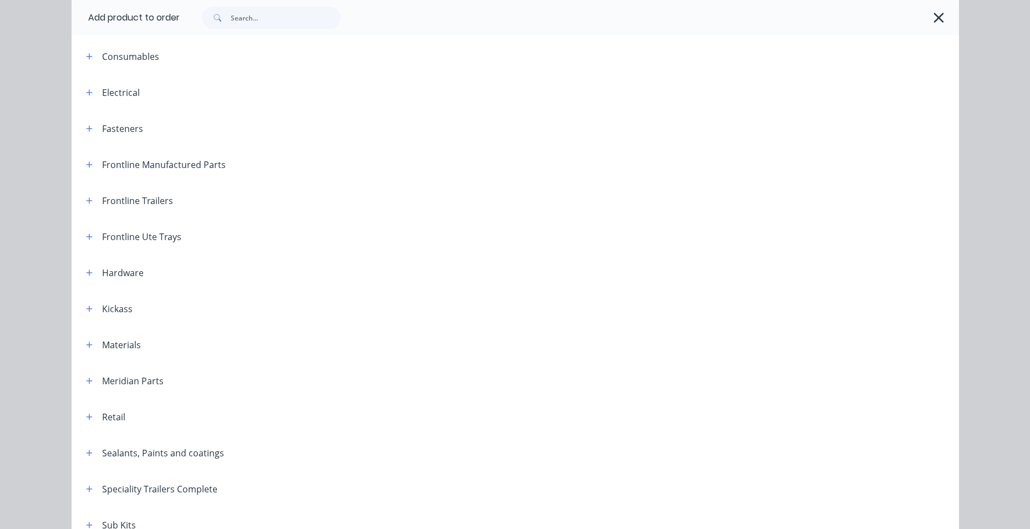
scroll to position [222, 0]
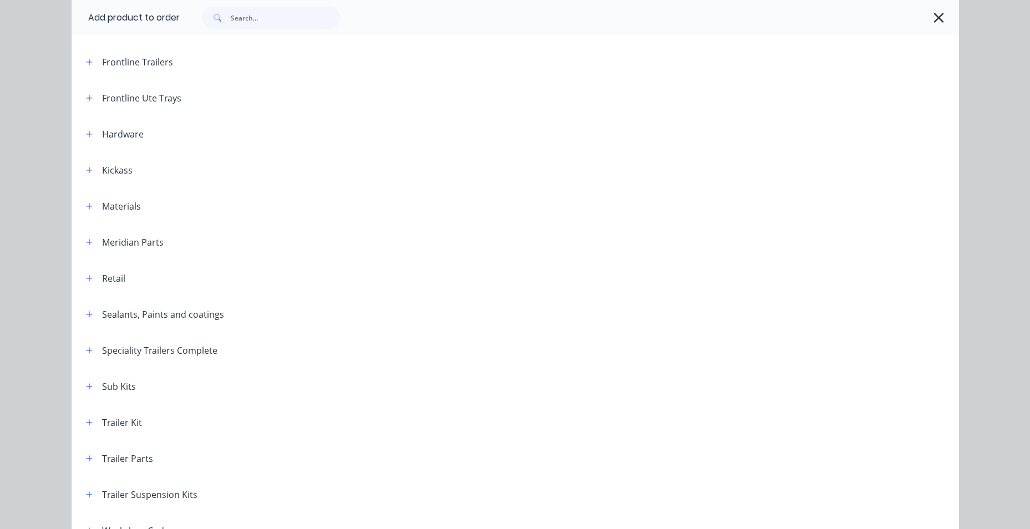
click at [92, 313] on div "Sealants, Paints and coatings" at bounding box center [150, 314] width 147 height 14
click at [87, 316] on icon "button" at bounding box center [89, 315] width 7 height 8
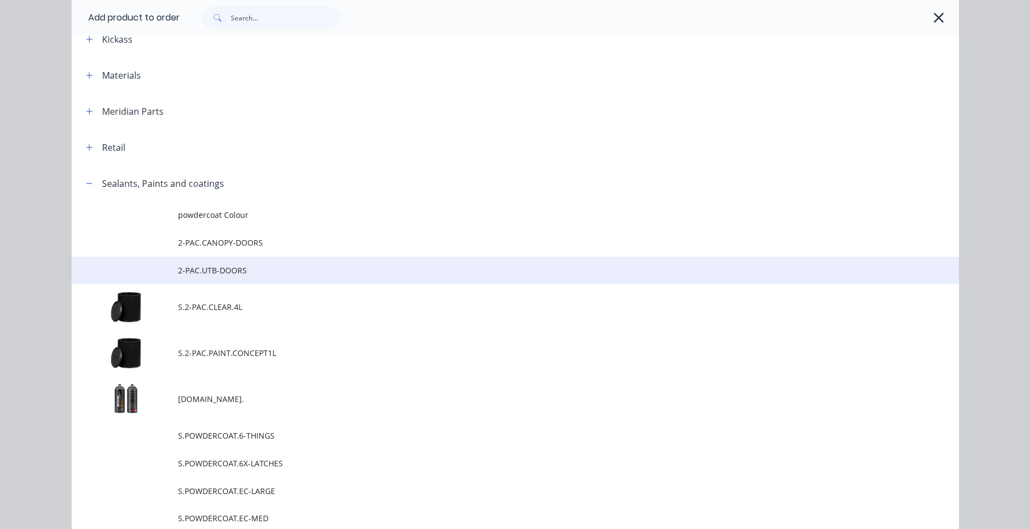
scroll to position [388, 0]
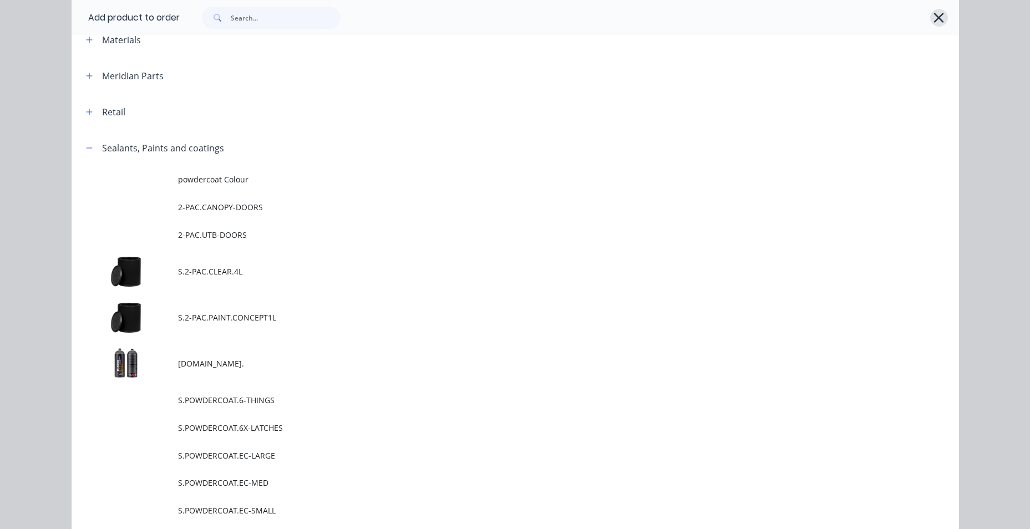
click at [934, 20] on icon "button" at bounding box center [939, 18] width 12 height 16
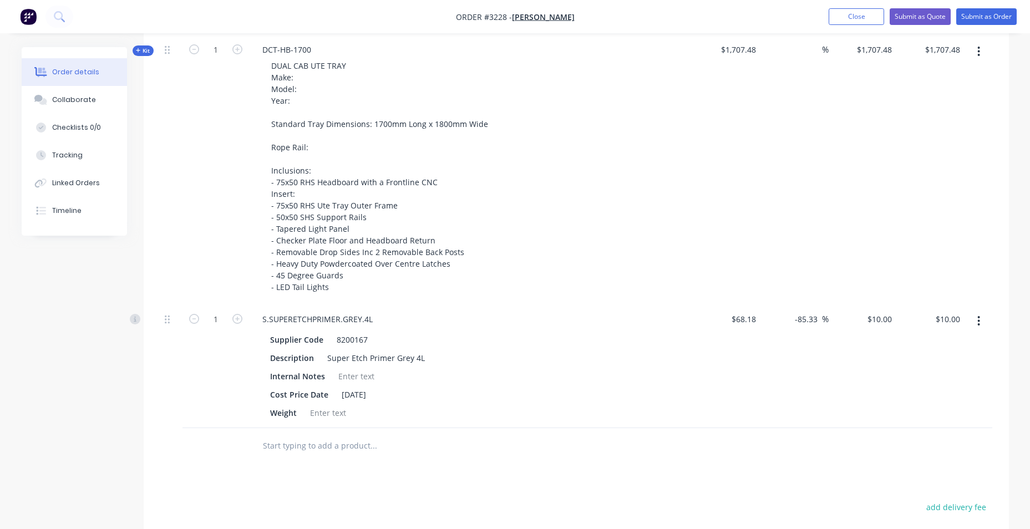
scroll to position [111, 0]
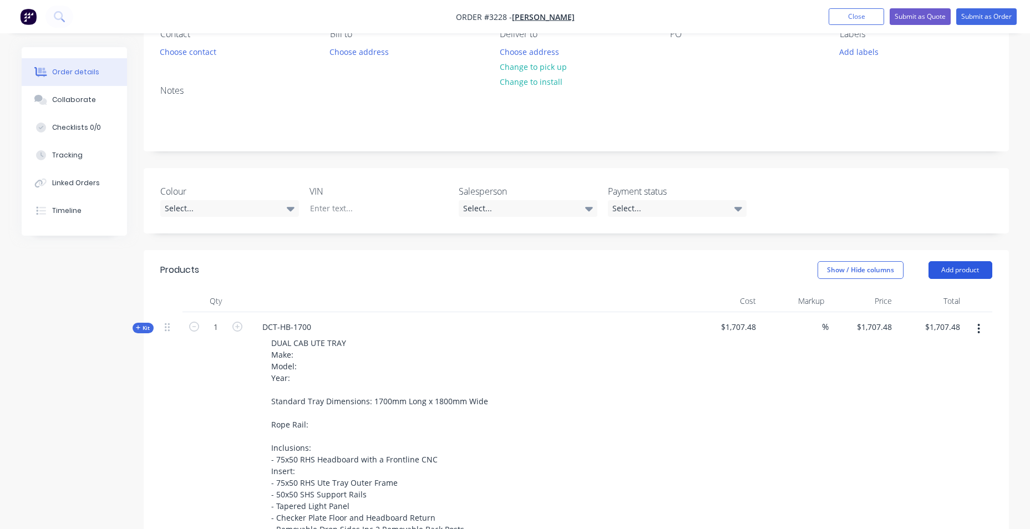
click at [959, 270] on button "Add product" at bounding box center [961, 270] width 64 height 18
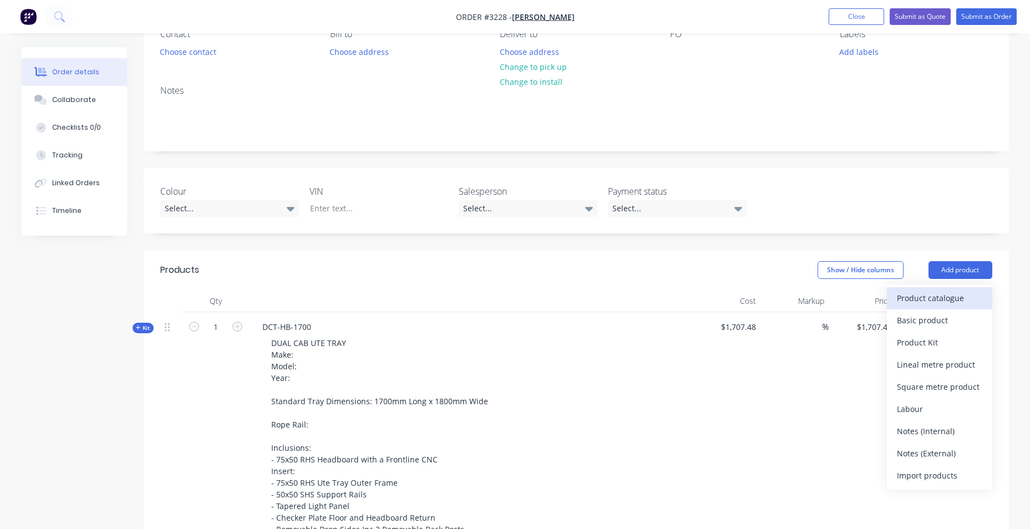
click at [955, 293] on div "Product catalogue" at bounding box center [939, 298] width 85 height 16
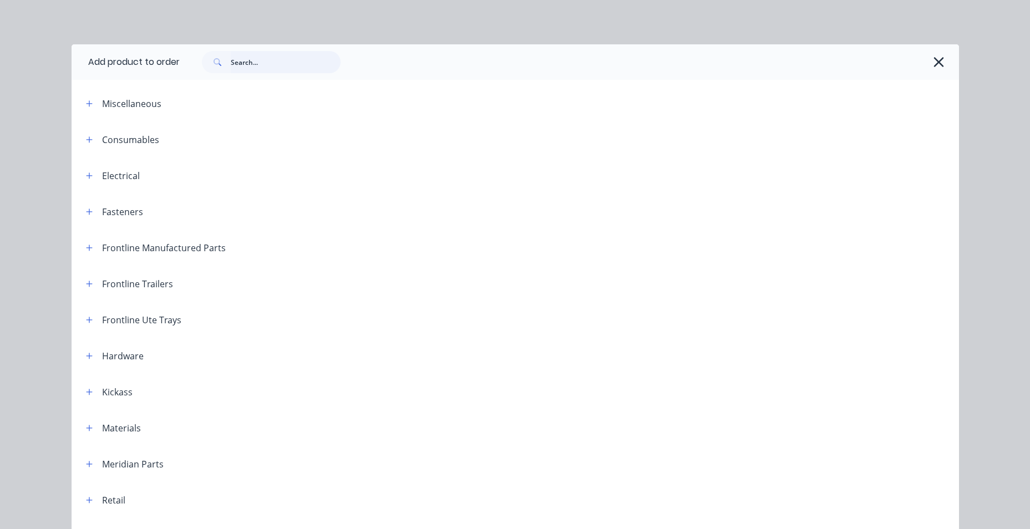
click at [257, 63] on input "text" at bounding box center [286, 62] width 110 height 22
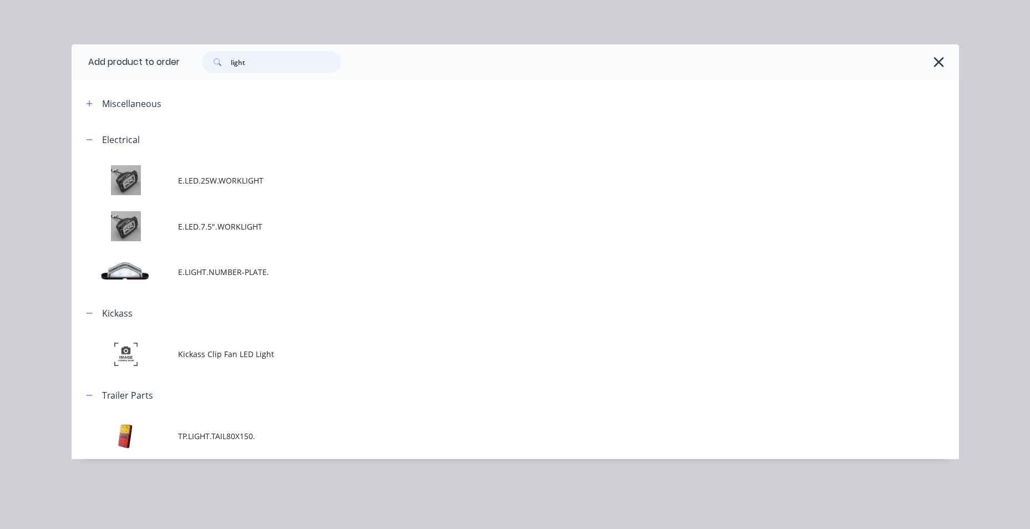
drag, startPoint x: 276, startPoint y: 59, endPoint x: 197, endPoint y: 67, distance: 78.5
click at [197, 67] on div "light" at bounding box center [266, 62] width 150 height 22
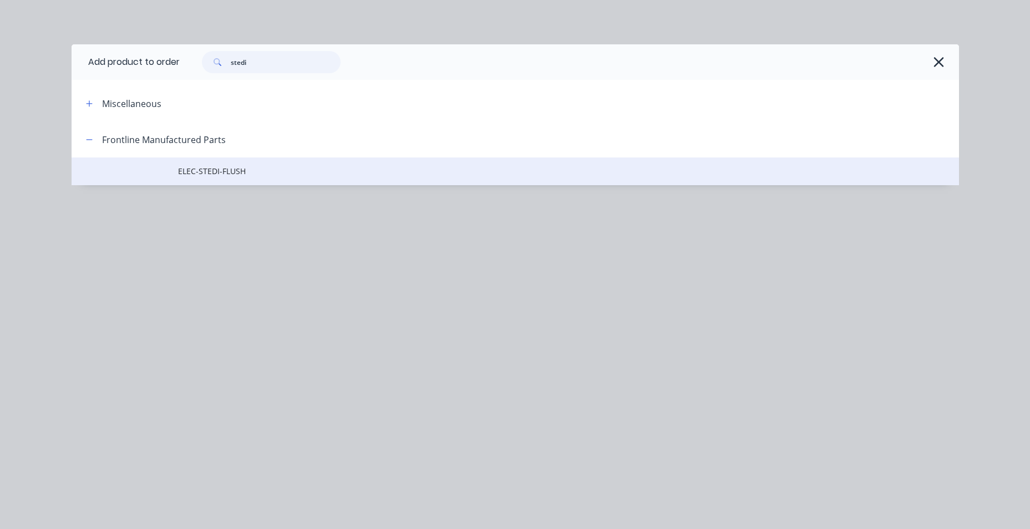
type input "stedi"
click at [210, 174] on span "ELEC-STEDI-FLUSH" at bounding box center [490, 171] width 625 height 12
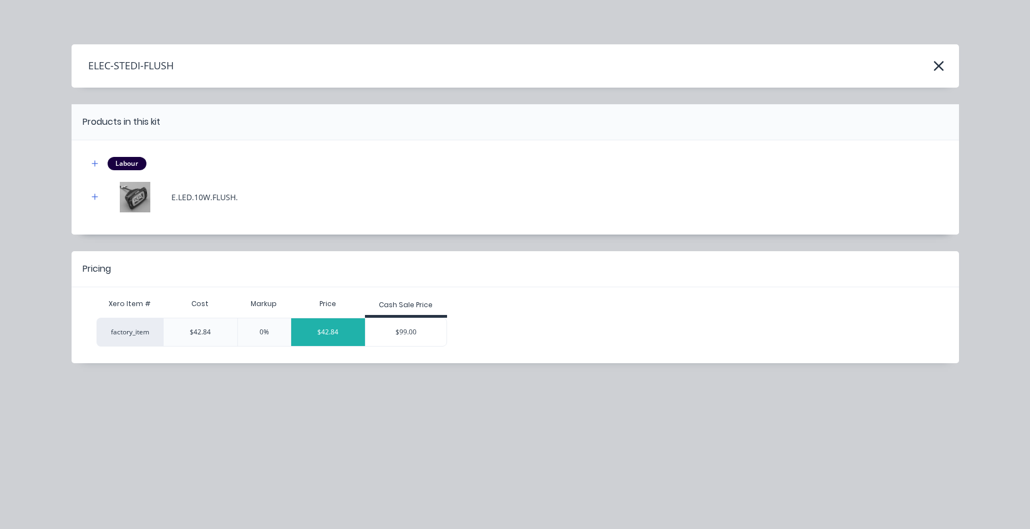
click at [321, 330] on div "$42.84" at bounding box center [328, 332] width 74 height 28
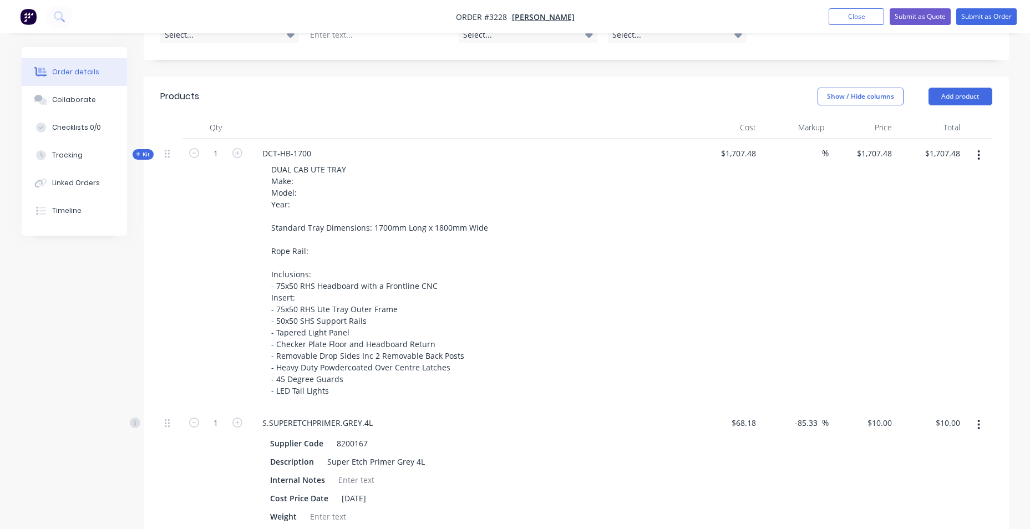
scroll to position [444, 0]
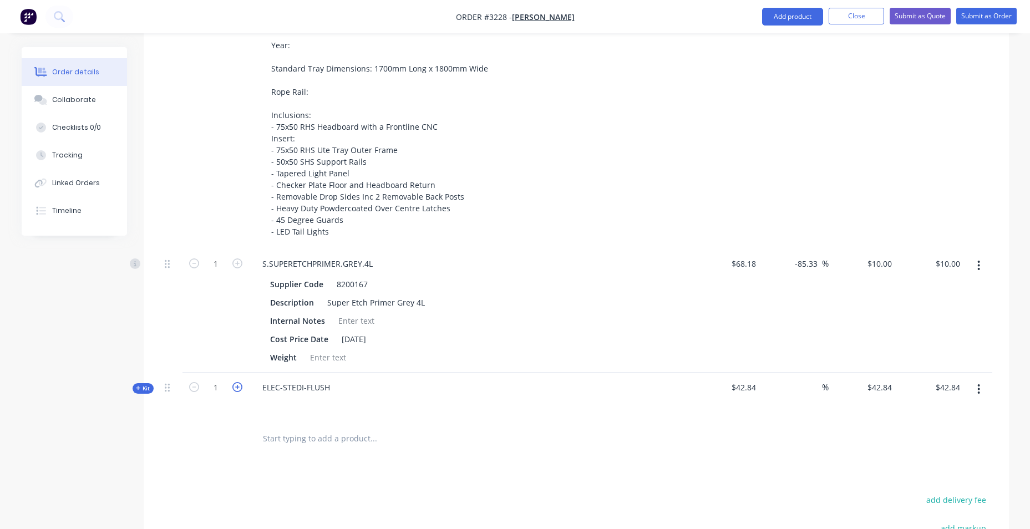
drag, startPoint x: 236, startPoint y: 389, endPoint x: 242, endPoint y: 389, distance: 6.1
click at [236, 389] on icon "button" at bounding box center [237, 387] width 10 height 10
type input "2"
type input "$85.68"
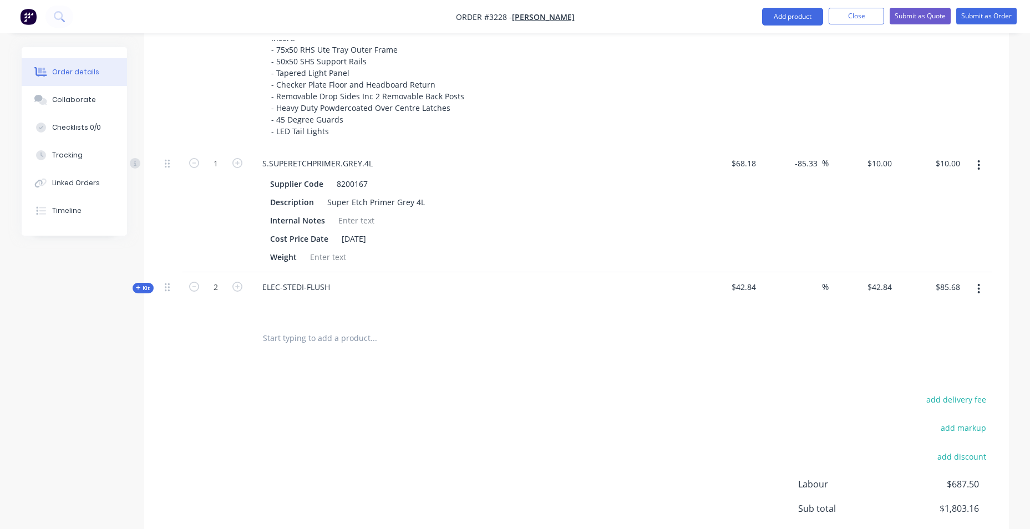
scroll to position [544, 0]
type input "0.2"
type input "$2.00"
click at [522, 352] on div at bounding box center [448, 339] width 399 height 36
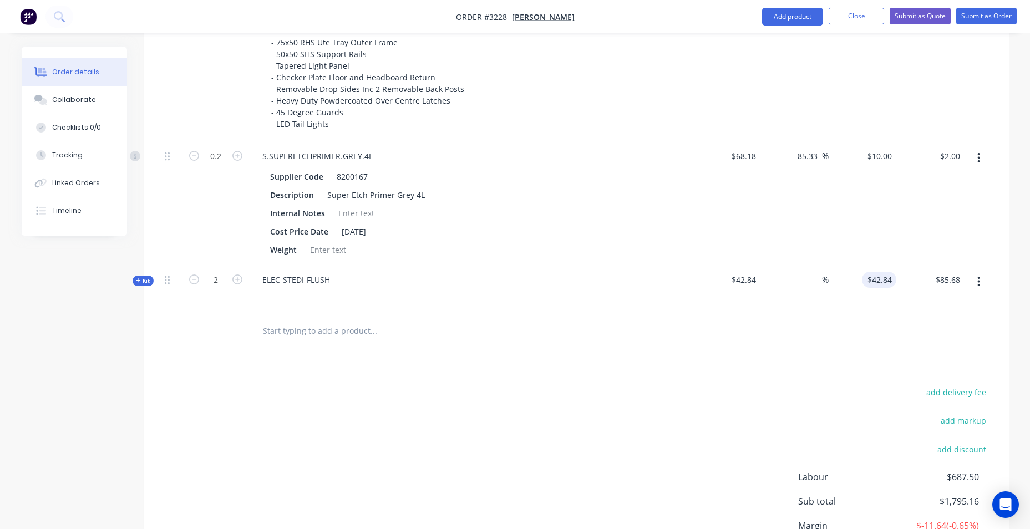
scroll to position [544, 0]
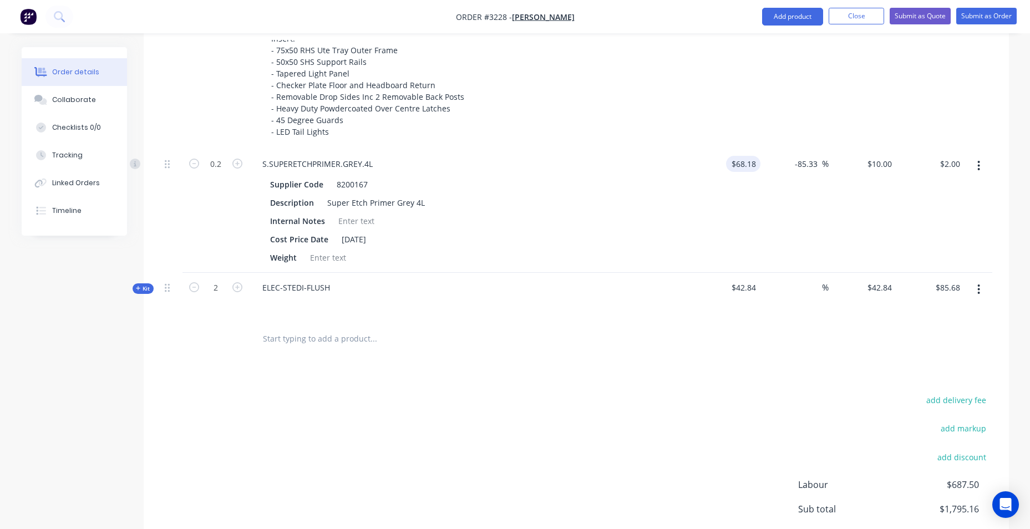
type input "68.18"
click at [753, 168] on input "68.18" at bounding box center [748, 164] width 26 height 16
click at [536, 440] on div "add delivery fee add markup add discount Labour $687.50 Sub total $1,795.16 Mar…" at bounding box center [576, 500] width 832 height 214
type input "$0.00"
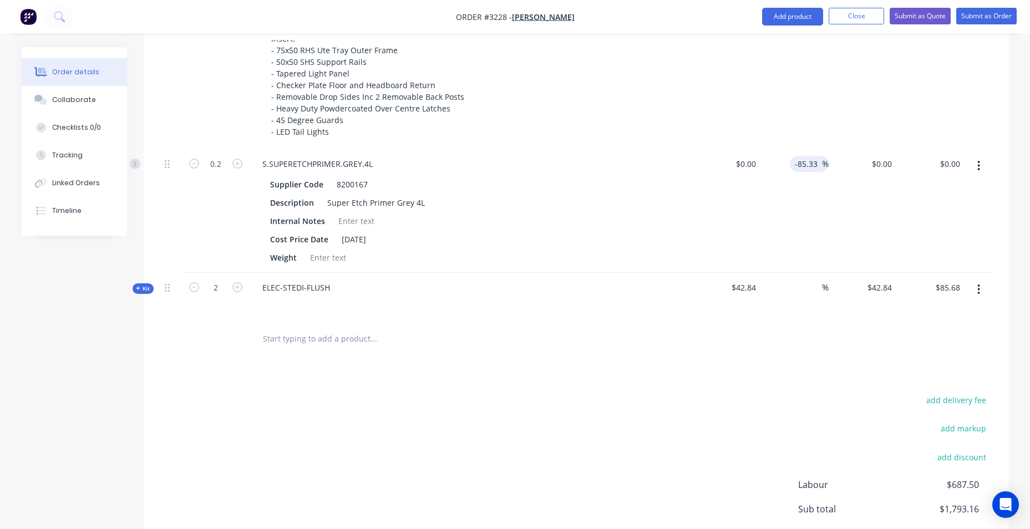
click at [802, 170] on input "-85.33" at bounding box center [808, 164] width 28 height 16
click at [951, 166] on input "0.00" at bounding box center [952, 164] width 26 height 16
type input "10"
type input "$50.00"
type input "$10.00"
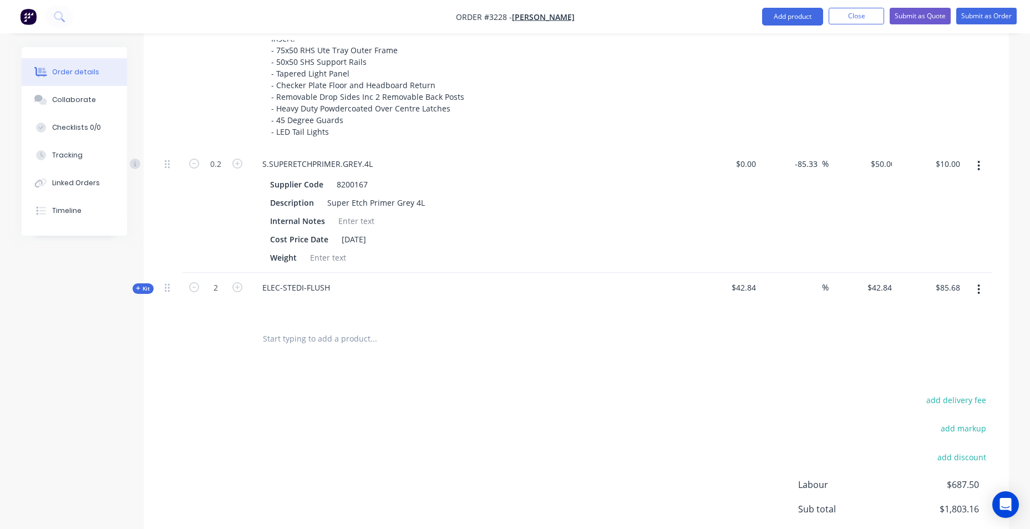
click at [955, 120] on div "$1,707.48 $1,707.48" at bounding box center [930, 15] width 68 height 270
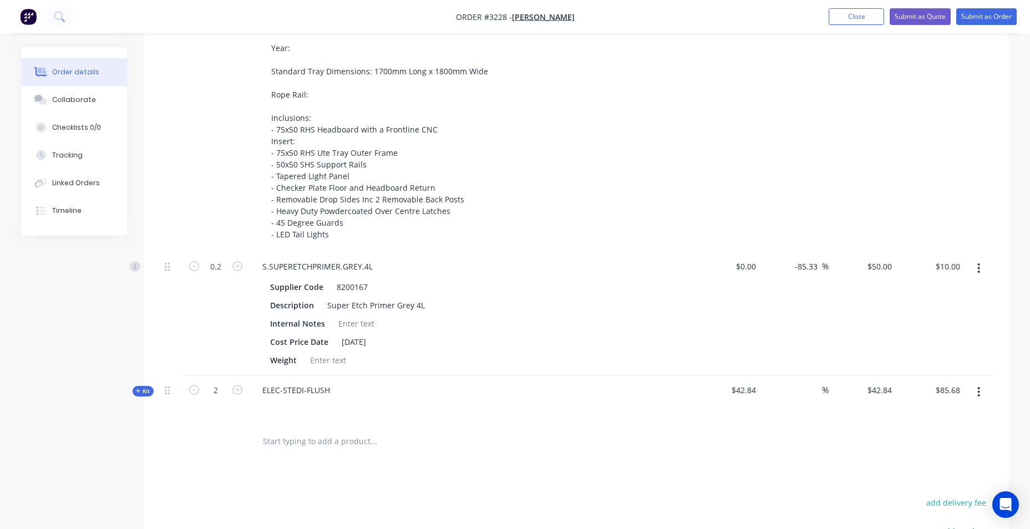
scroll to position [266, 0]
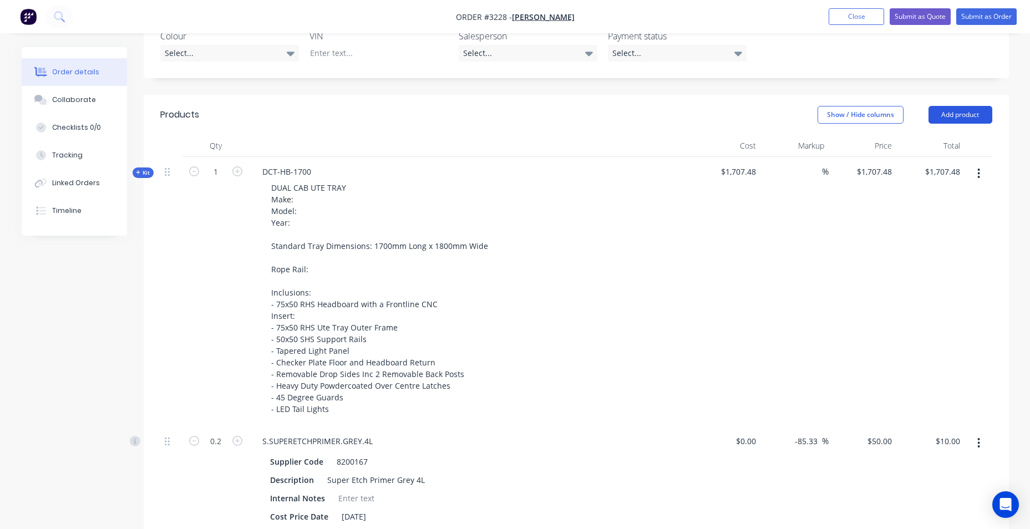
click at [946, 106] on button "Add product" at bounding box center [961, 115] width 64 height 18
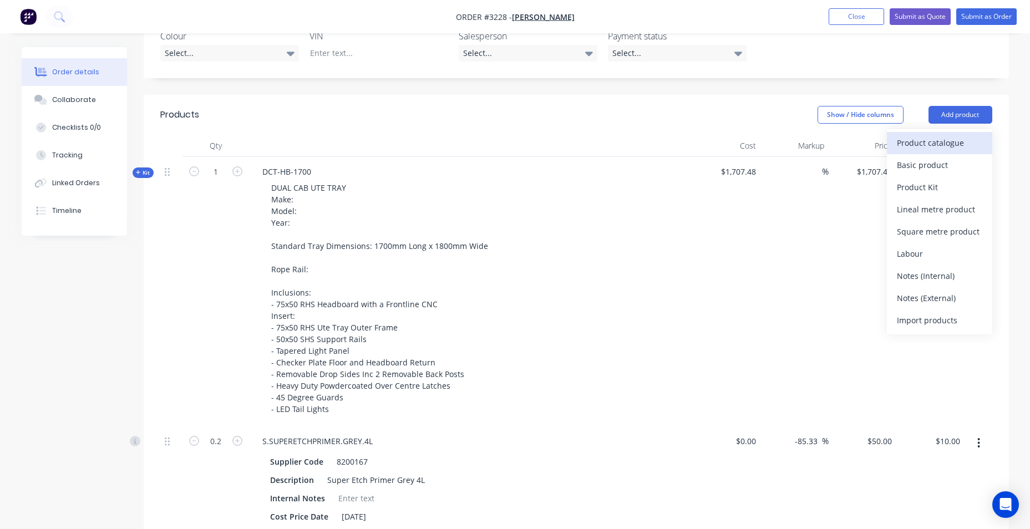
click at [935, 150] on div "Product catalogue" at bounding box center [939, 143] width 85 height 16
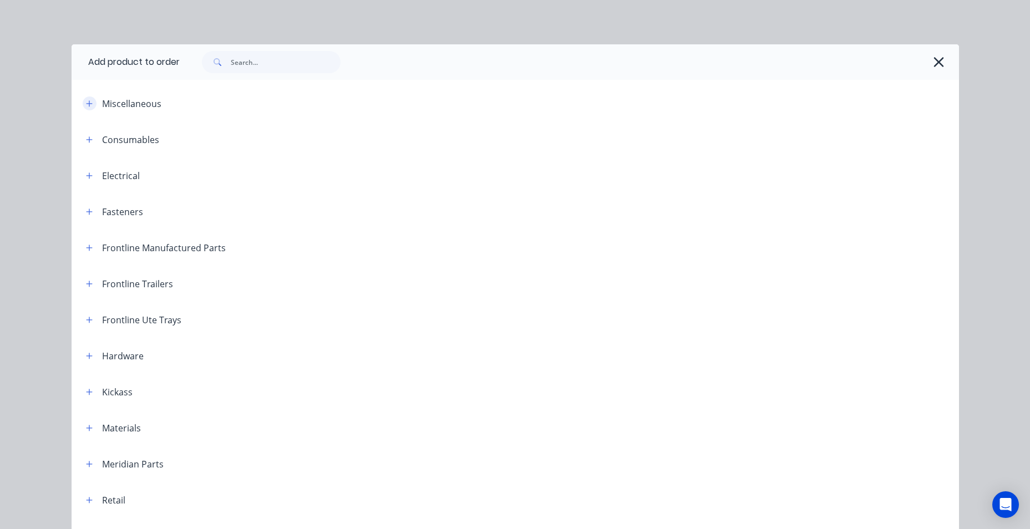
click at [88, 105] on icon "button" at bounding box center [89, 104] width 7 height 8
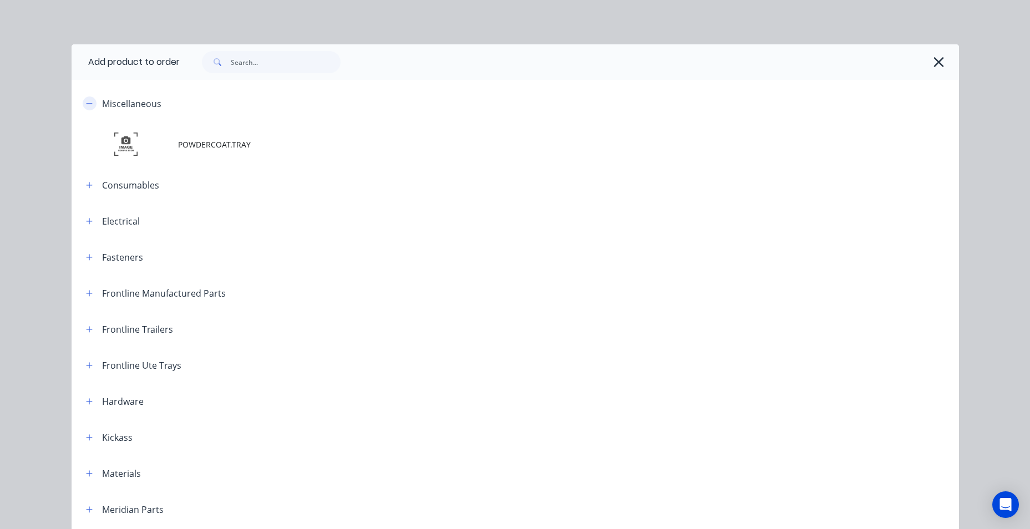
click at [88, 105] on icon "button" at bounding box center [89, 104] width 7 height 8
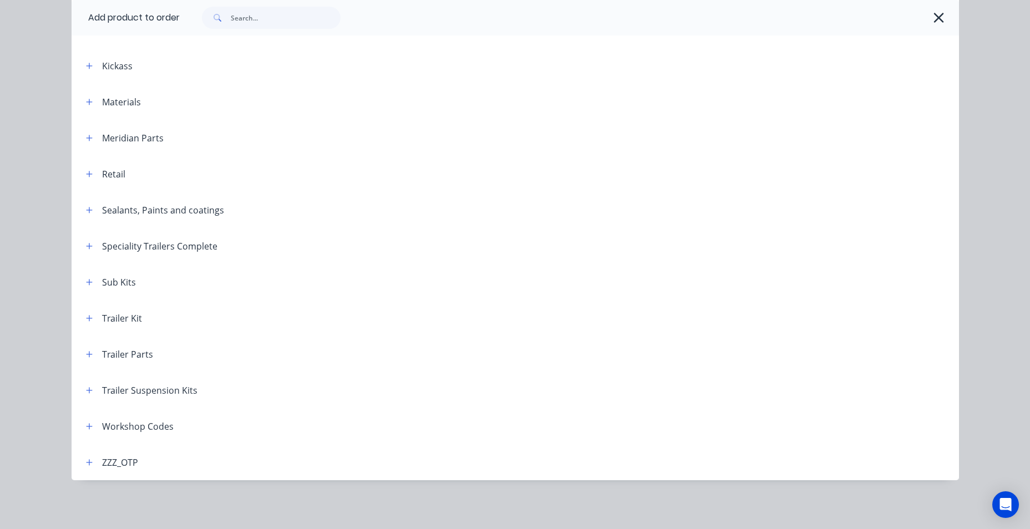
scroll to position [655, 0]
click at [87, 430] on icon "button" at bounding box center [89, 427] width 7 height 8
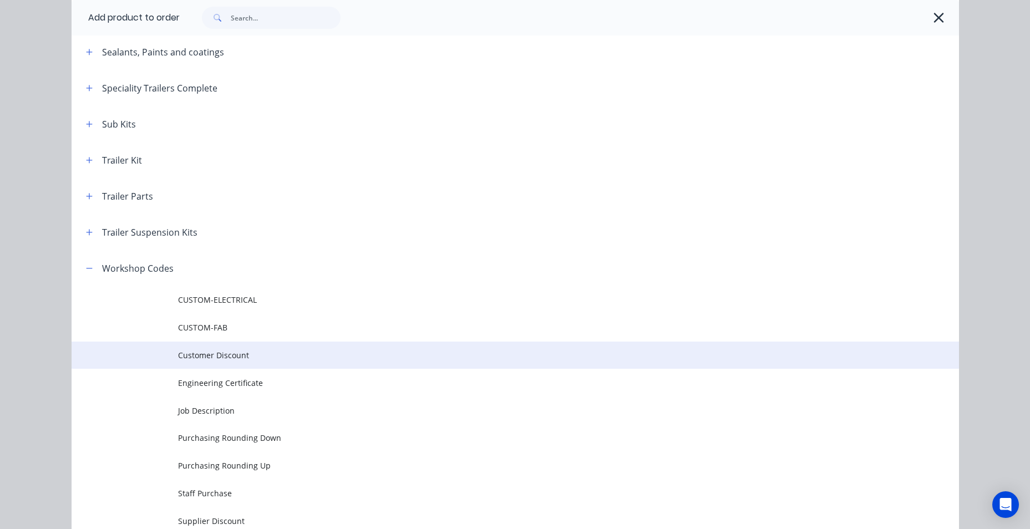
scroll to position [604, 0]
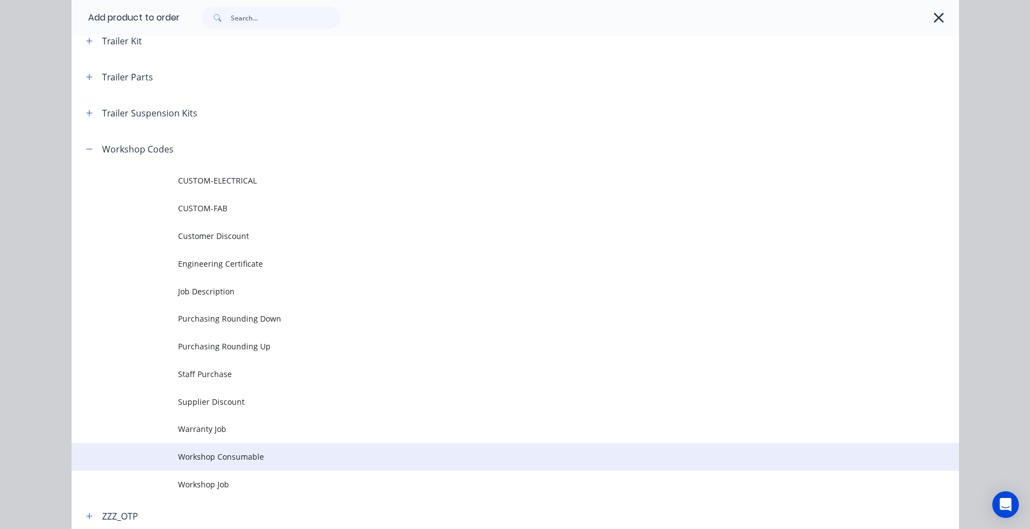
click at [275, 458] on span "Workshop Consumable" at bounding box center [490, 457] width 625 height 12
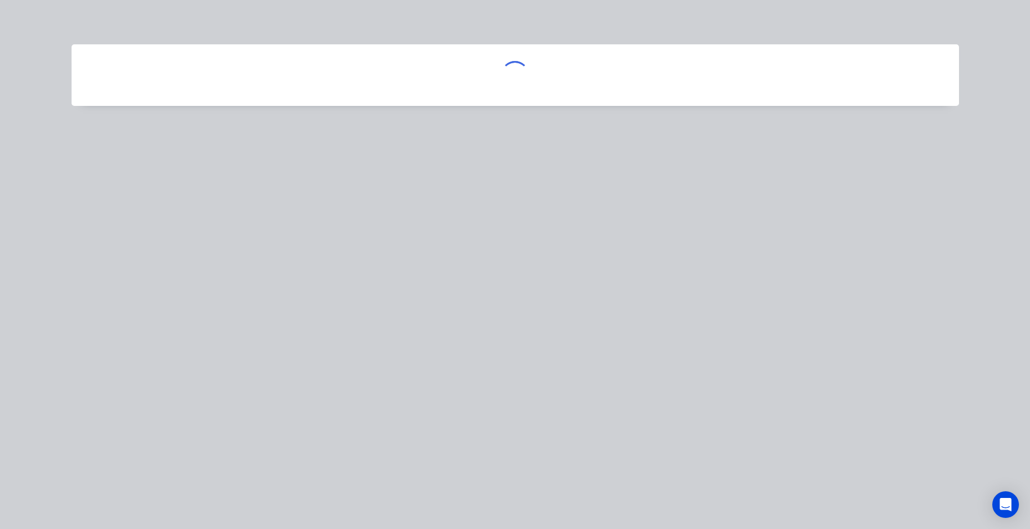
scroll to position [0, 0]
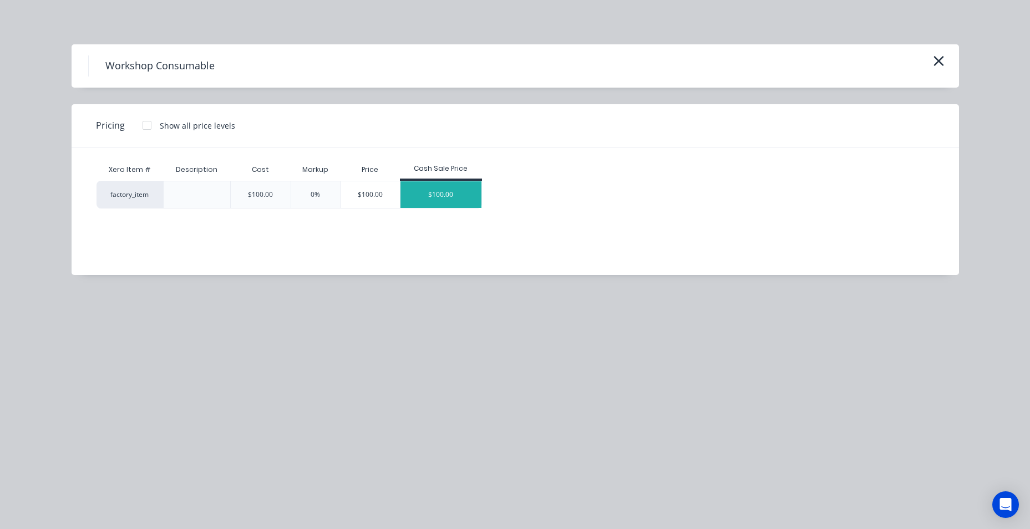
click at [455, 200] on div "$100.00" at bounding box center [441, 194] width 81 height 27
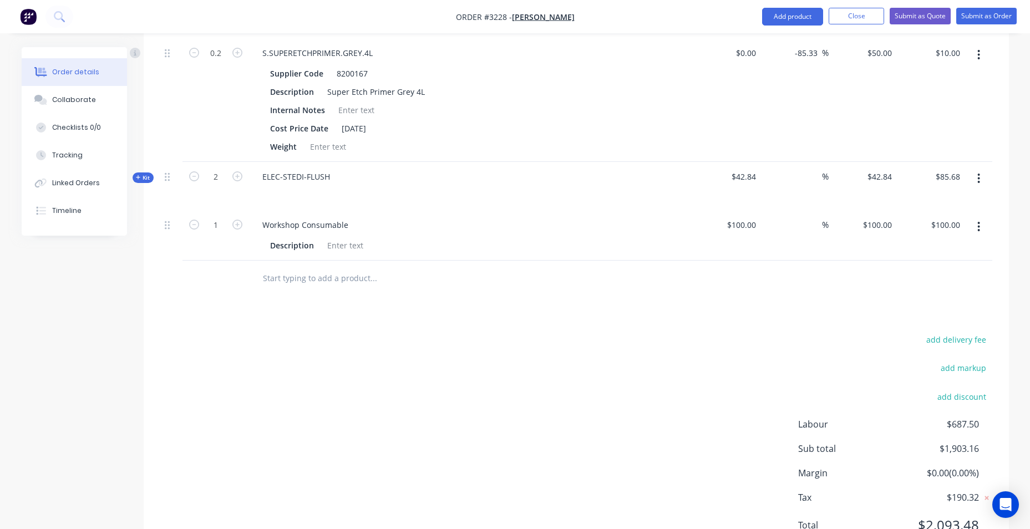
click at [269, 362] on div "add delivery fee add markup add discount Labour $687.50 Sub total $1,903.16 Mar…" at bounding box center [576, 439] width 832 height 214
click at [259, 429] on div "add delivery fee add markup add discount Labour $687.50 Sub total $1,903.16 Mar…" at bounding box center [576, 439] width 832 height 214
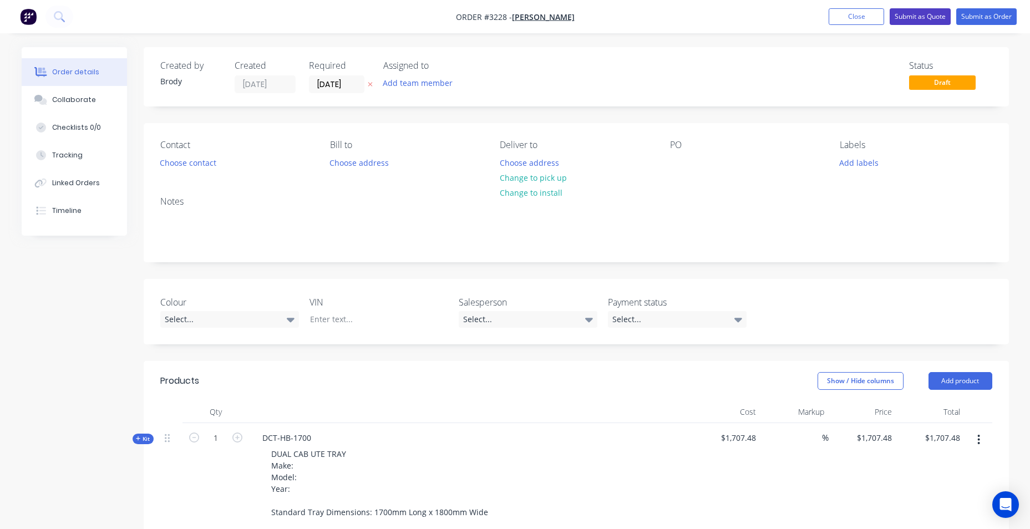
click at [919, 14] on button "Submit as Quote" at bounding box center [920, 16] width 61 height 17
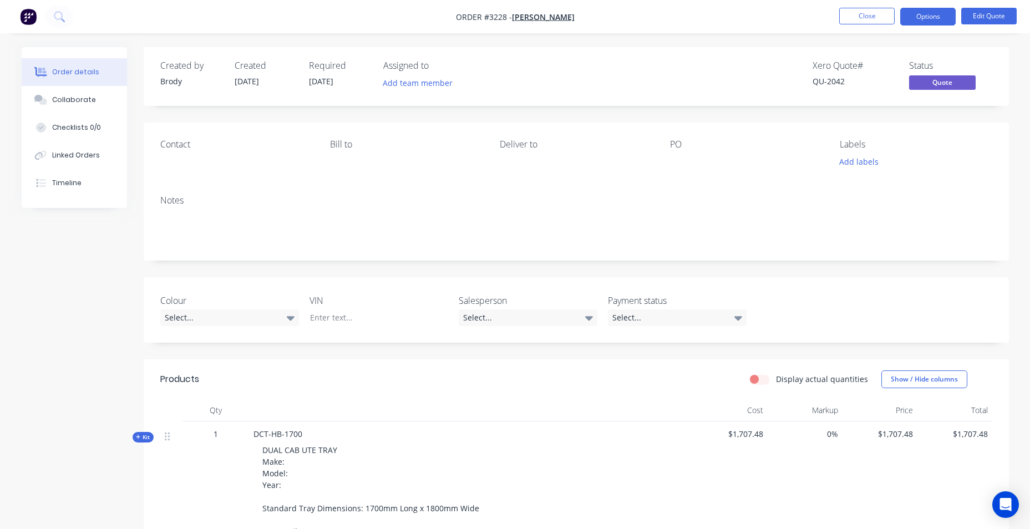
click at [33, 17] on img "button" at bounding box center [28, 16] width 17 height 17
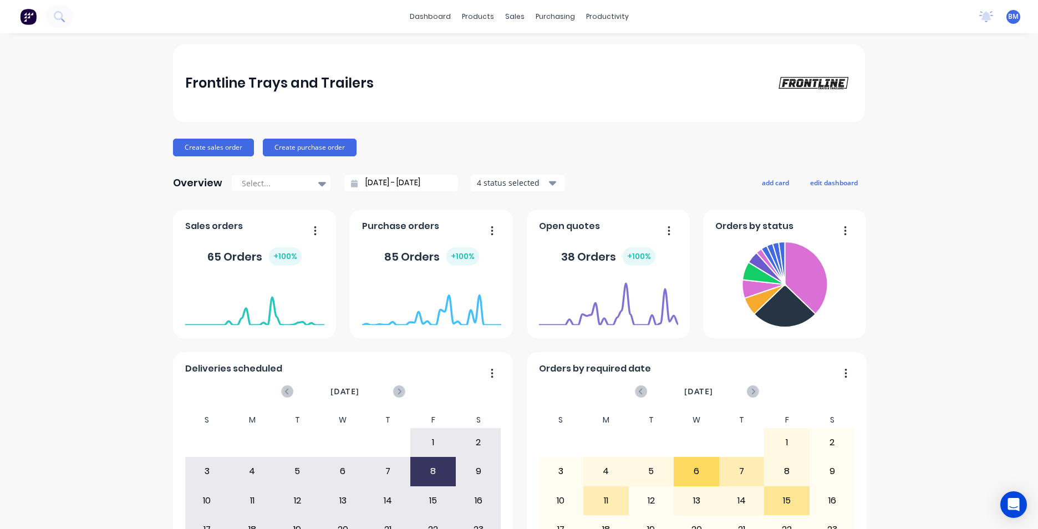
click at [163, 75] on div "Frontline Trays and Trailers Create sales order Create purchase order Overview …" at bounding box center [519, 333] width 1038 height 579
click at [617, 51] on div "Workflow" at bounding box center [622, 53] width 33 height 10
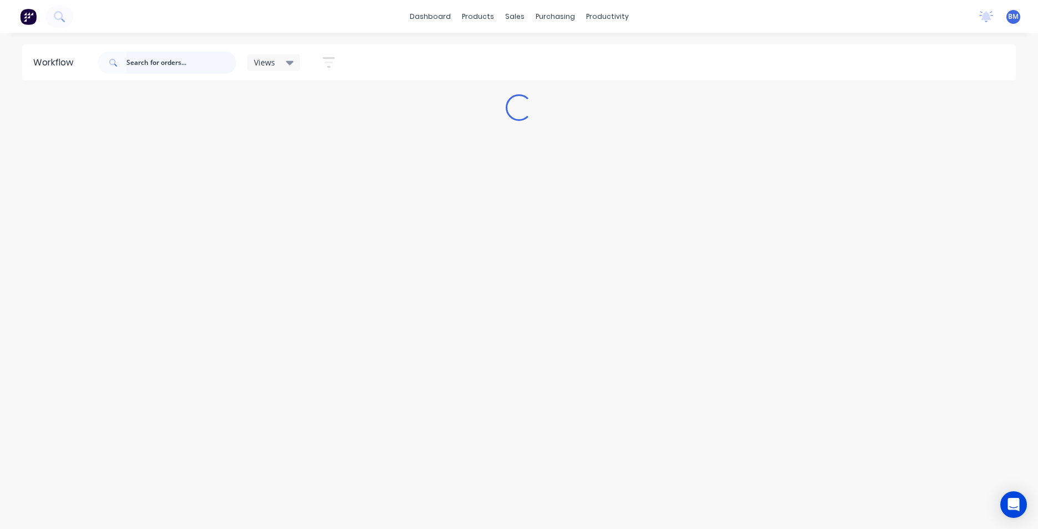
click at [128, 64] on input "text" at bounding box center [181, 63] width 110 height 22
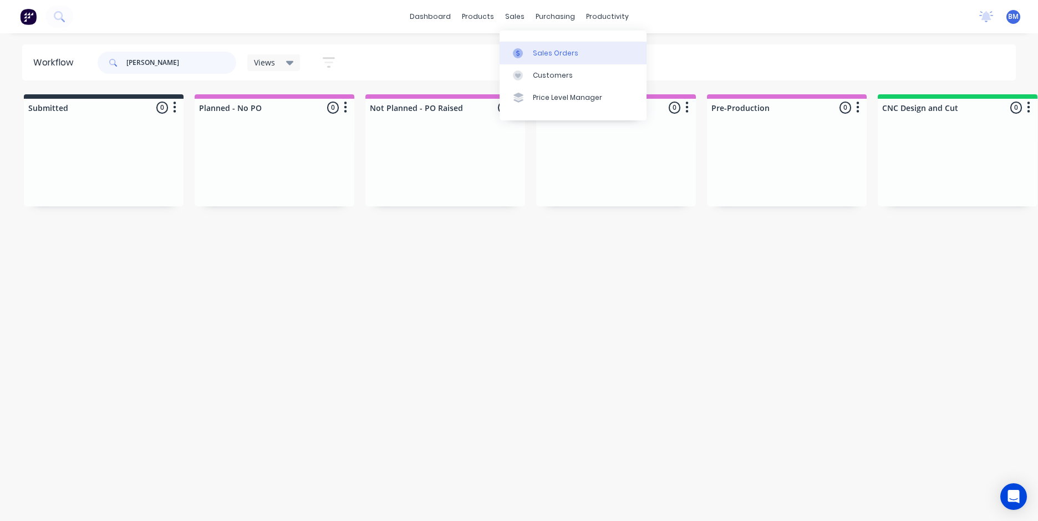
type input "tom g"
click at [524, 52] on div at bounding box center [521, 53] width 17 height 10
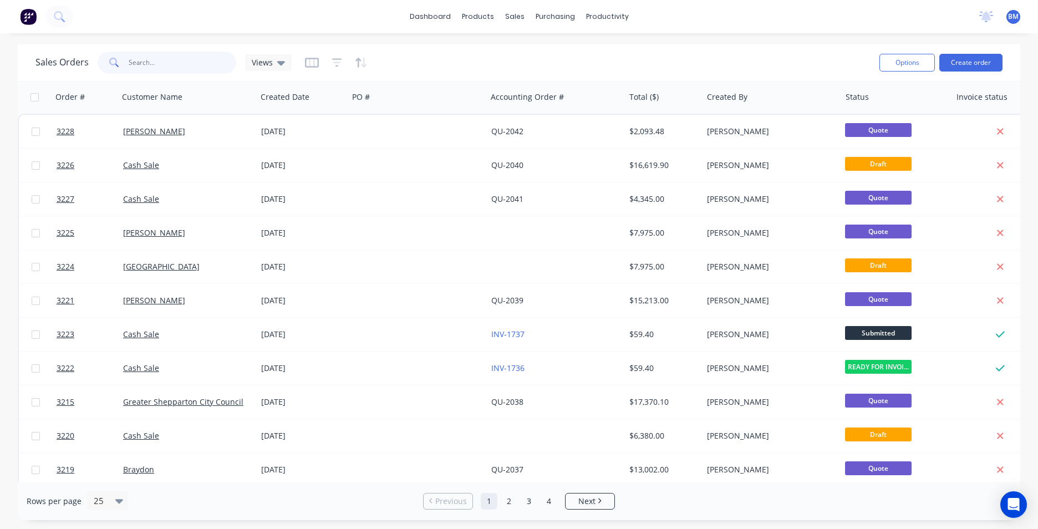
click at [196, 57] on input "text" at bounding box center [183, 63] width 108 height 22
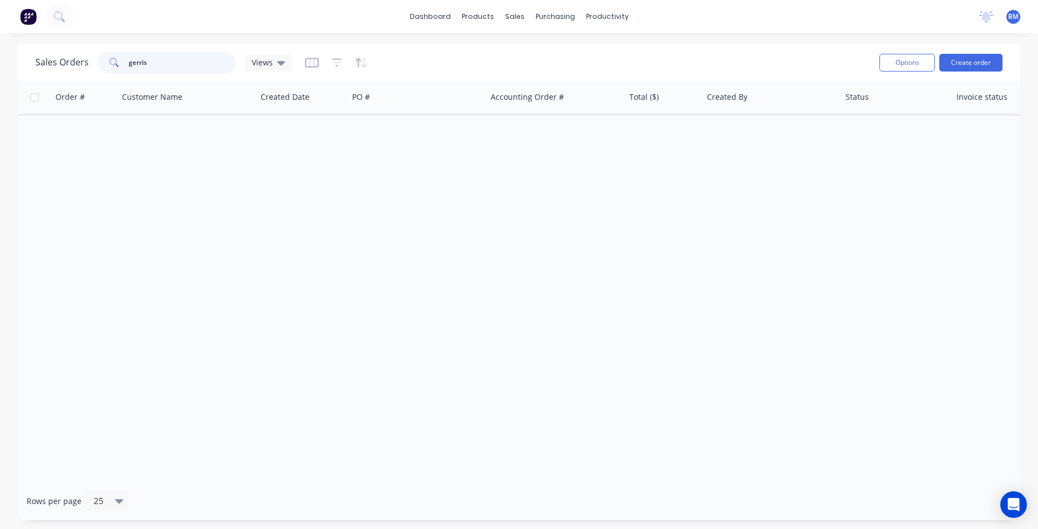
type input "gerrish"
drag, startPoint x: 163, startPoint y: 59, endPoint x: 27, endPoint y: 64, distance: 136.6
click at [28, 64] on div "Sales Orders gerrish Views Options Create order" at bounding box center [519, 62] width 1003 height 36
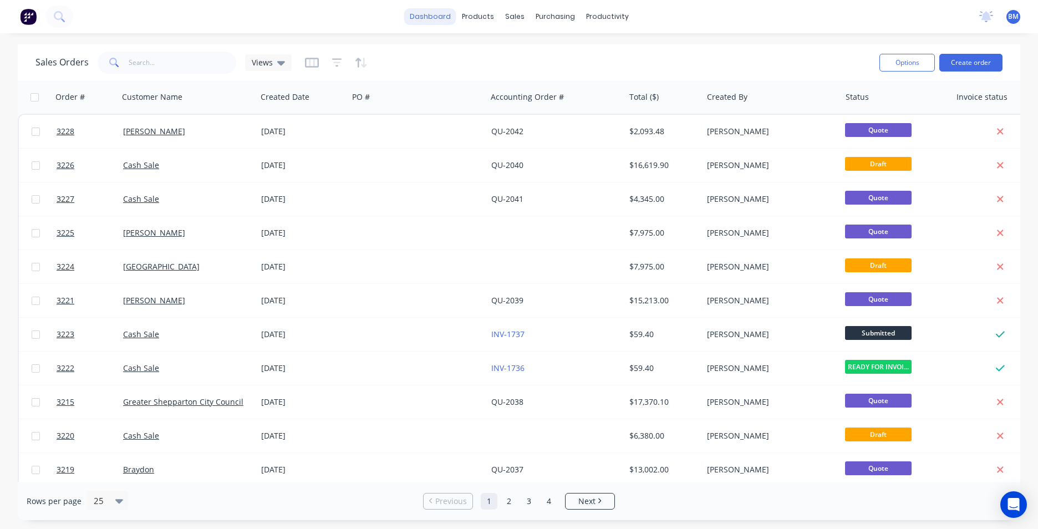
click at [453, 14] on link "dashboard" at bounding box center [430, 16] width 52 height 17
